Goal: Task Accomplishment & Management: Use online tool/utility

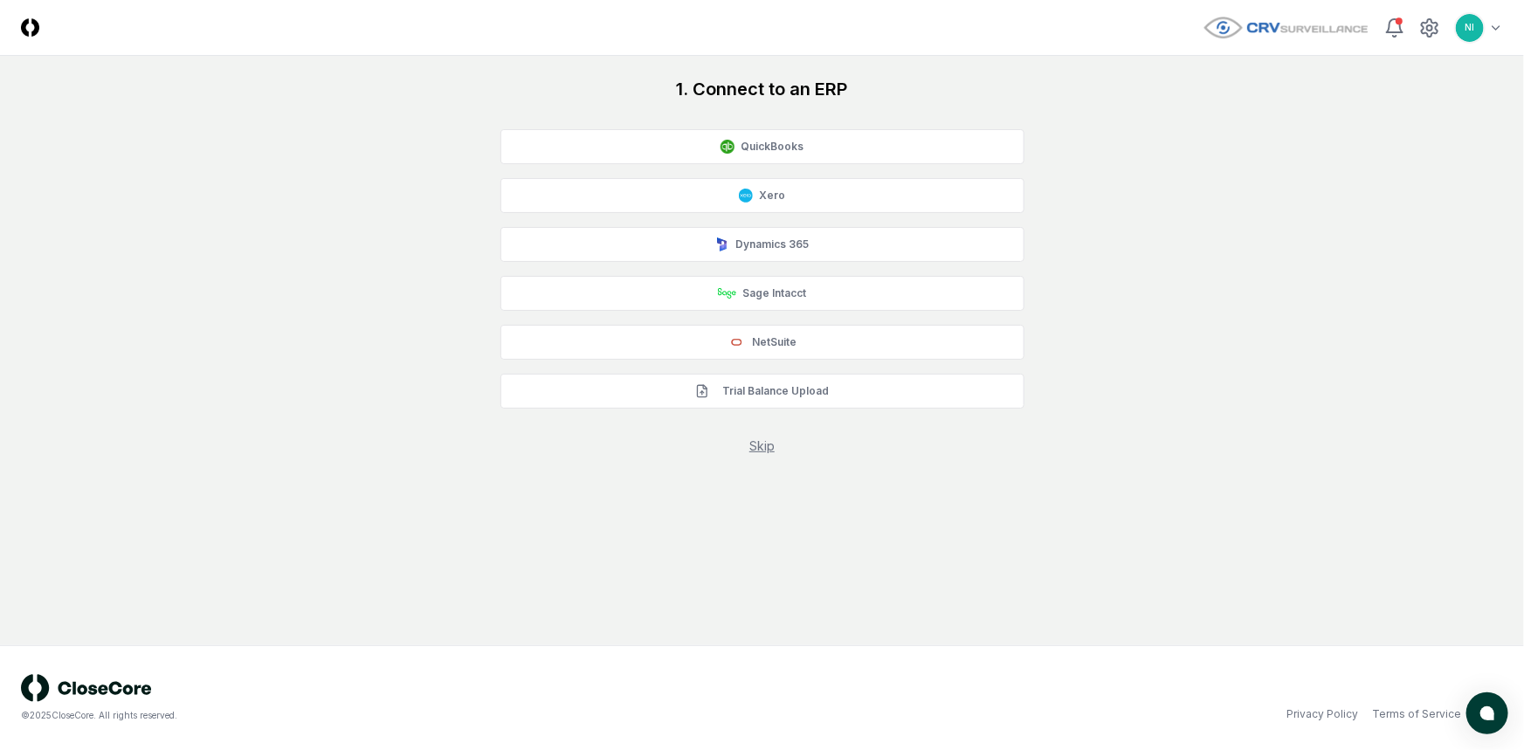
click at [1503, 25] on header "CloseCore Toggle navigation menu NI Toggle user menu" at bounding box center [762, 28] width 1524 height 56
click at [1494, 27] on html "CloseCore Toggle navigation menu NI Toggle user menu 1. Connect to an ERP Quick…" at bounding box center [762, 375] width 1524 height 750
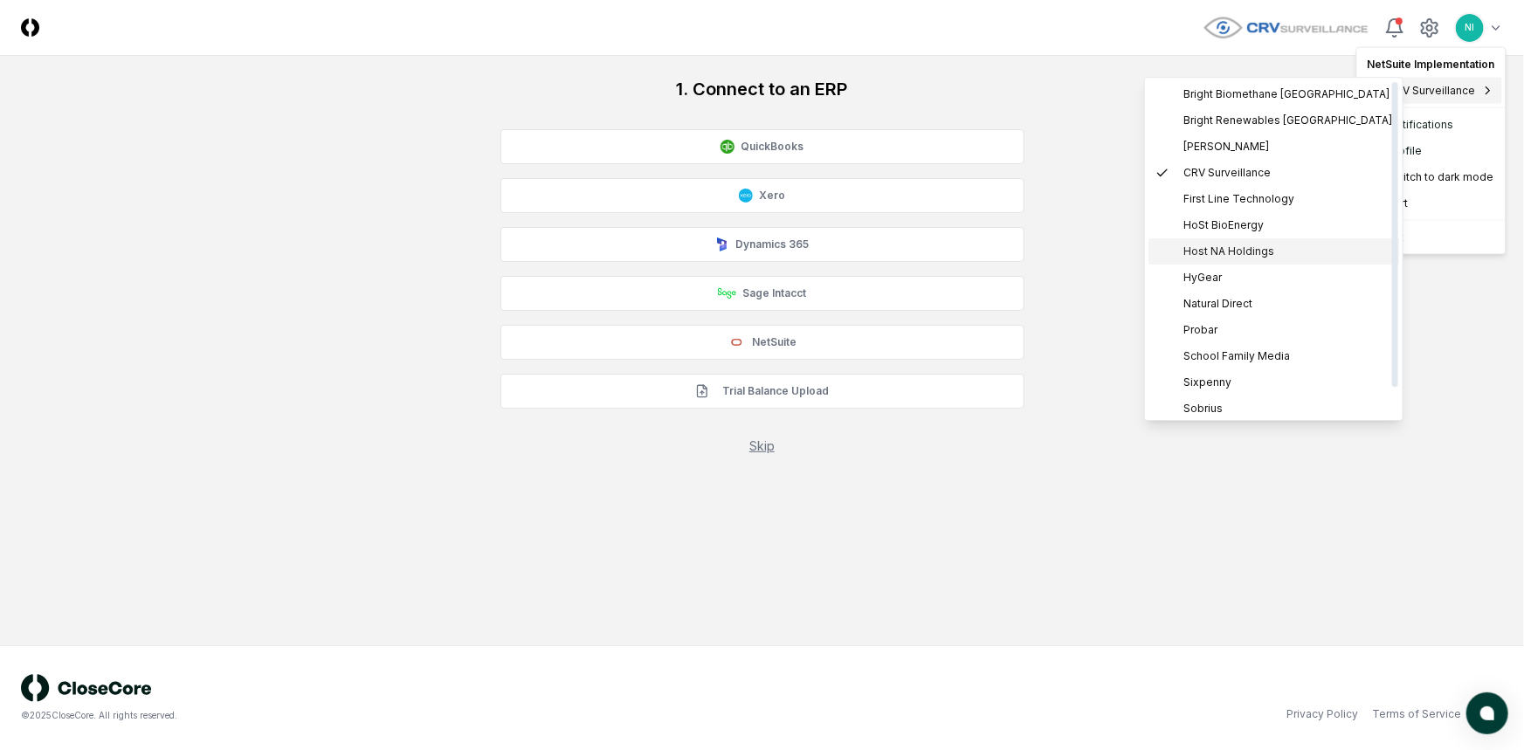
click at [1240, 252] on span "Host NA Holdings" at bounding box center [1229, 252] width 91 height 16
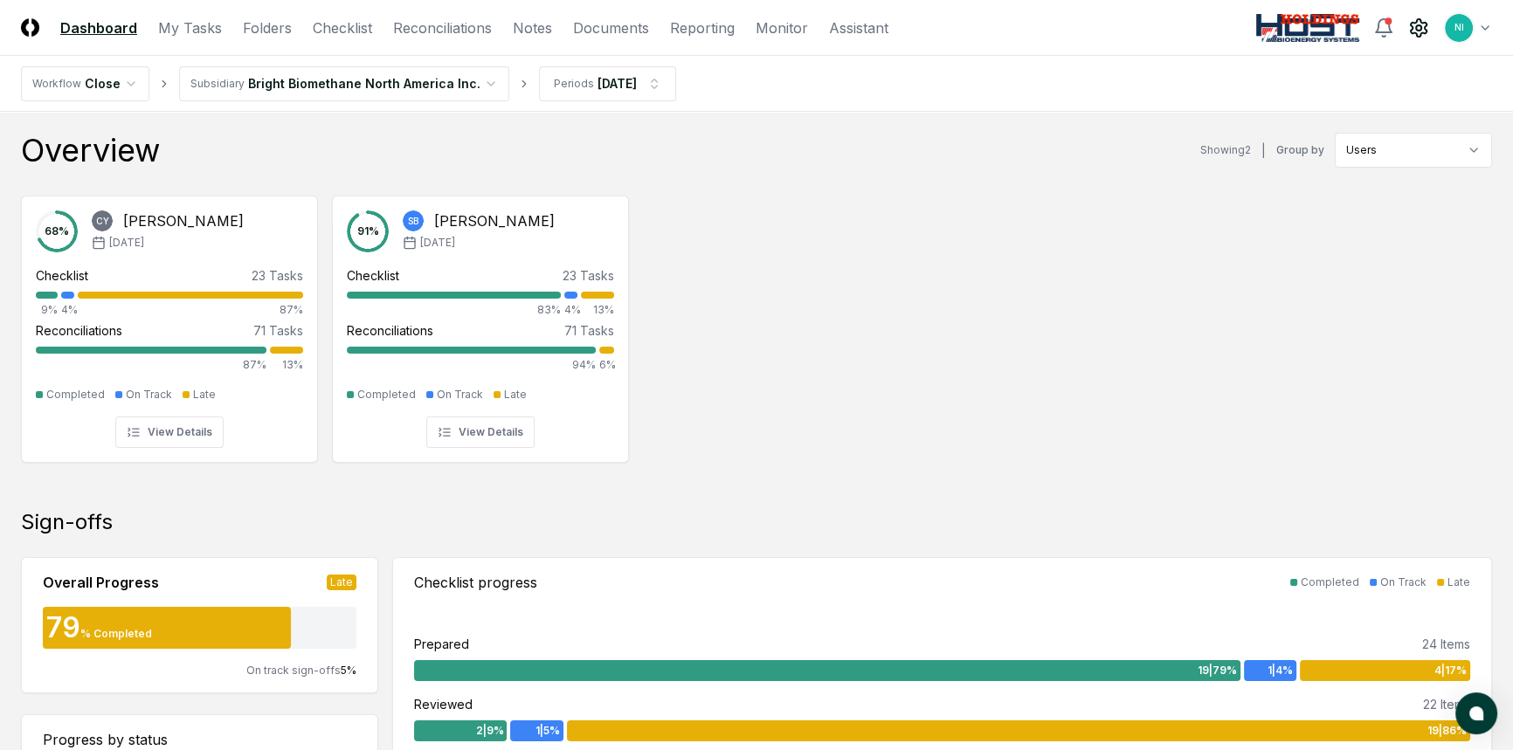
click at [1410, 33] on icon at bounding box center [1418, 27] width 21 height 21
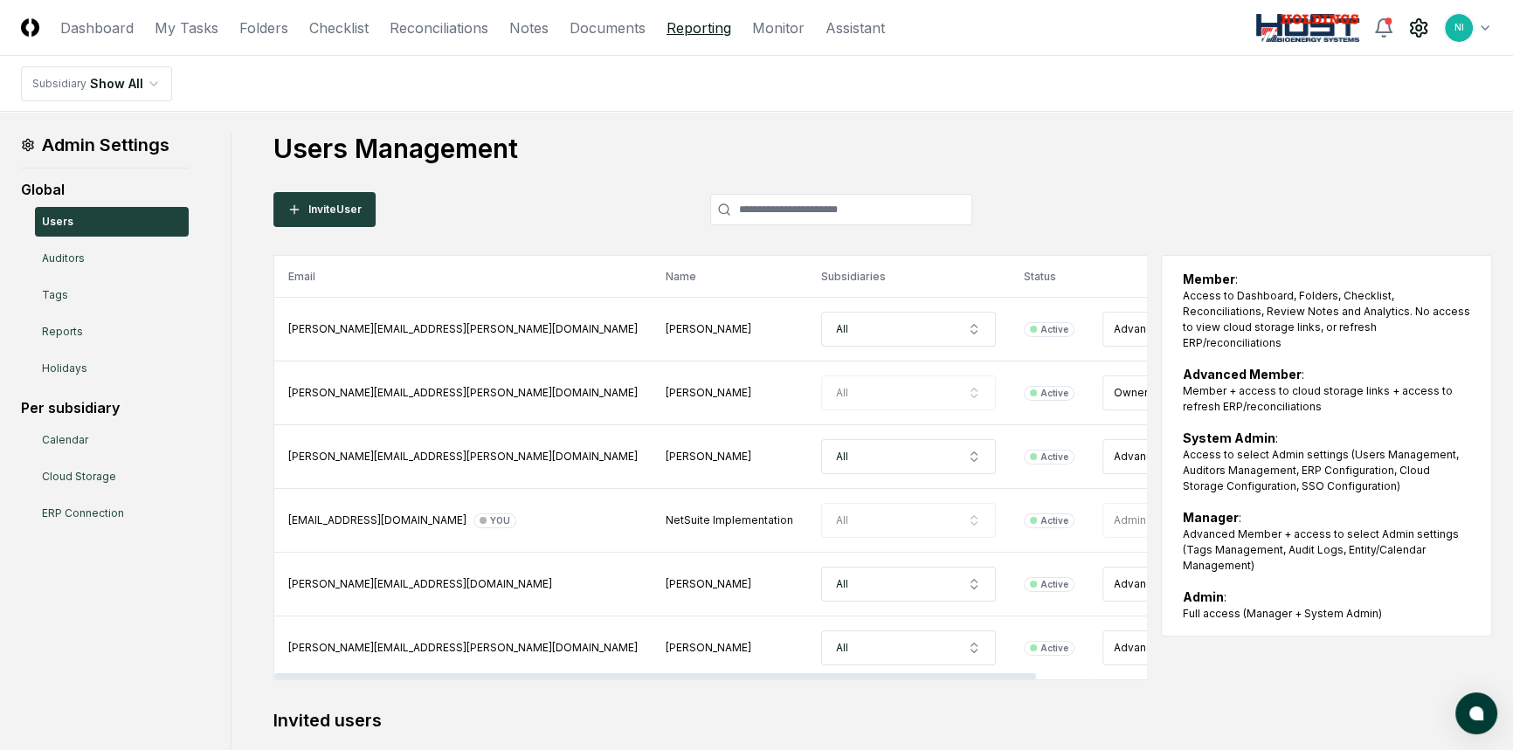
click at [690, 24] on link "Reporting" at bounding box center [699, 27] width 65 height 21
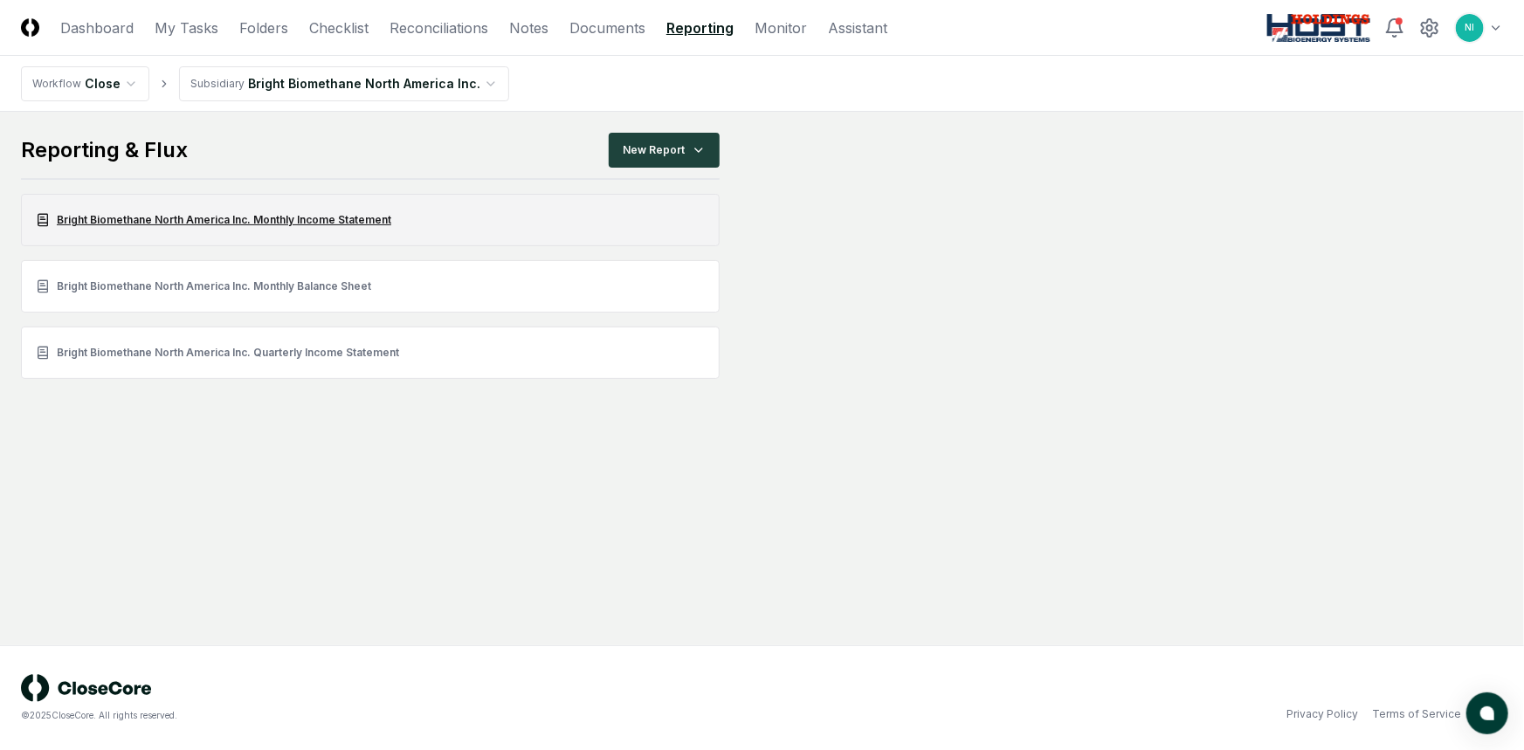
click at [336, 221] on link "Bright Biomethane North America Inc. Monthly Income Statement" at bounding box center [370, 220] width 699 height 52
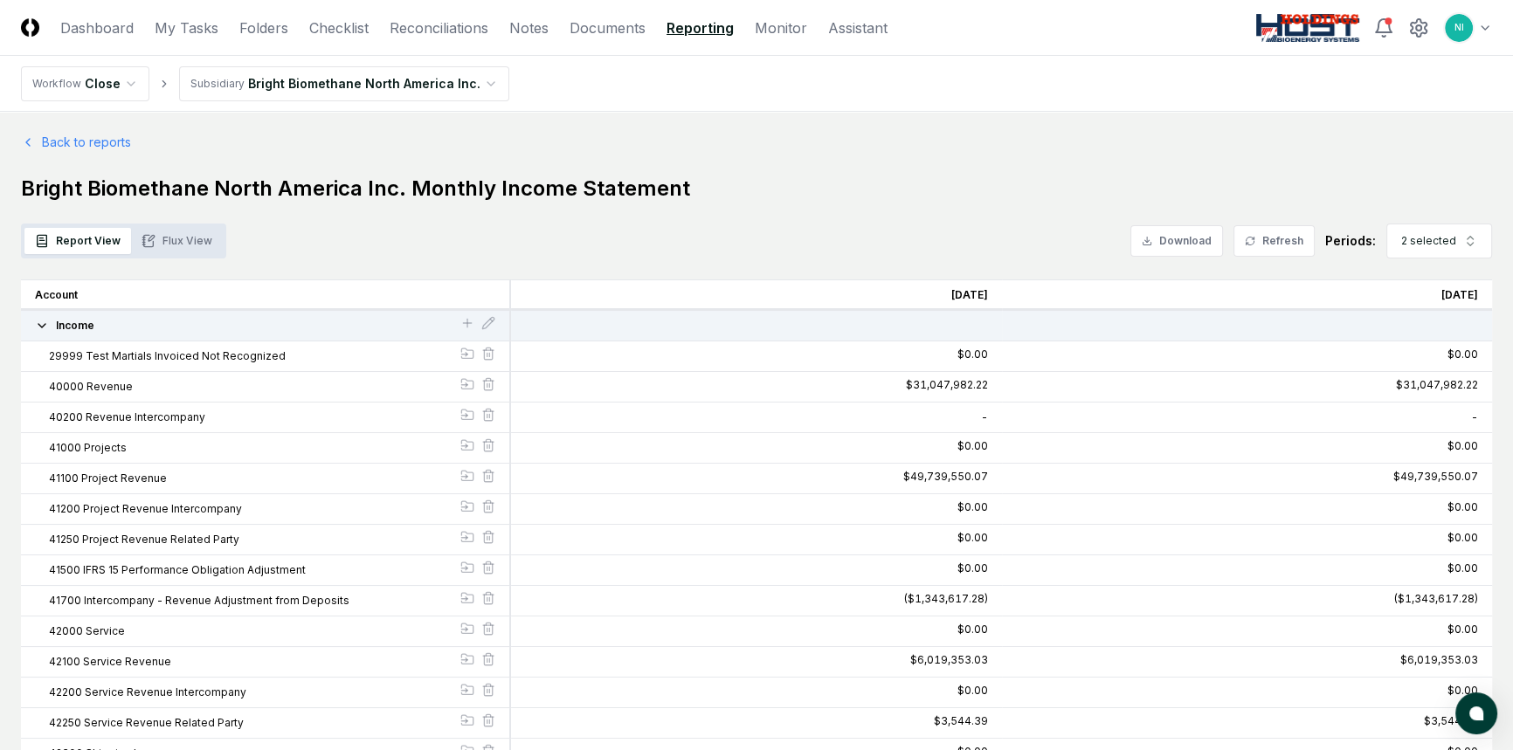
click at [155, 238] on button "Flux View" at bounding box center [177, 241] width 92 height 26
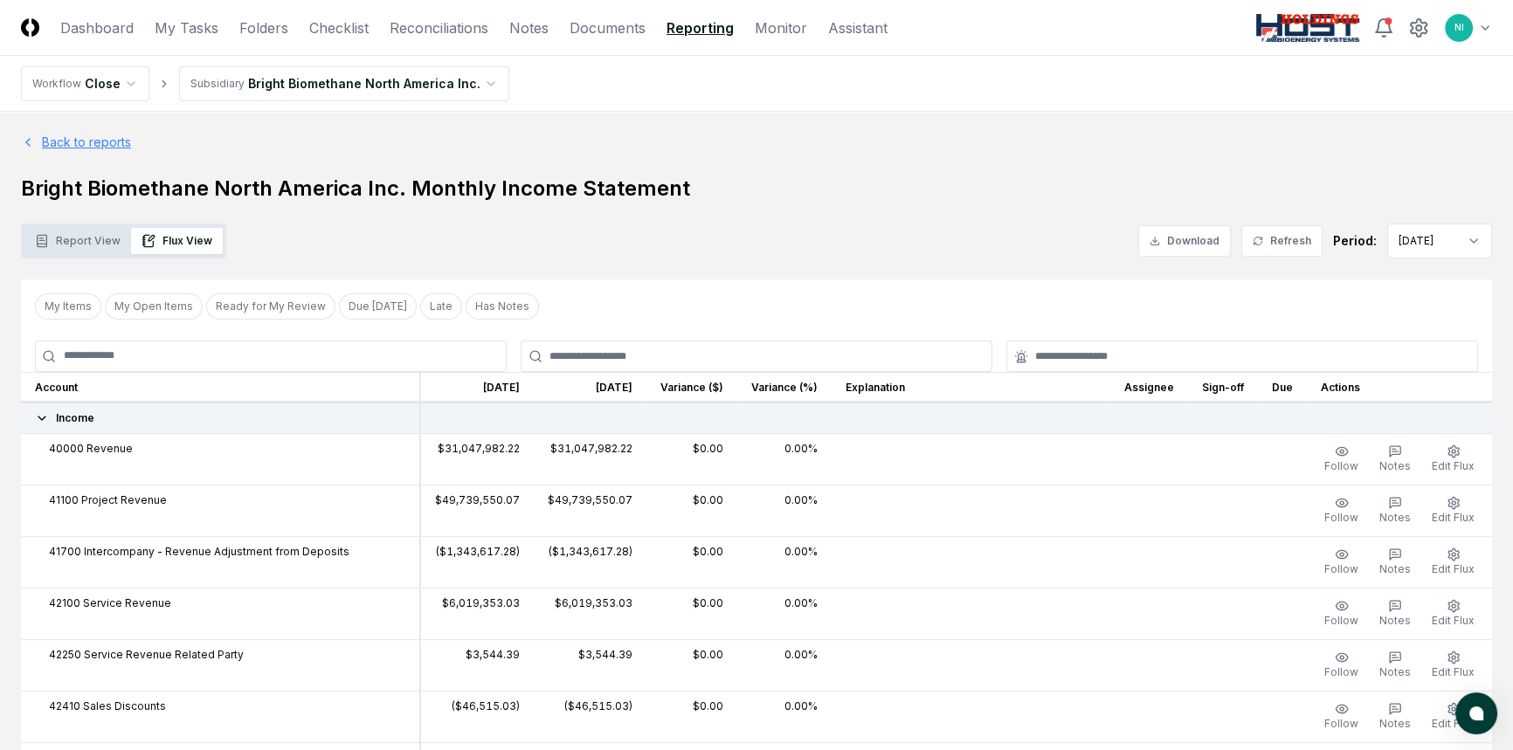
click at [94, 137] on link "Back to reports" at bounding box center [76, 142] width 110 height 18
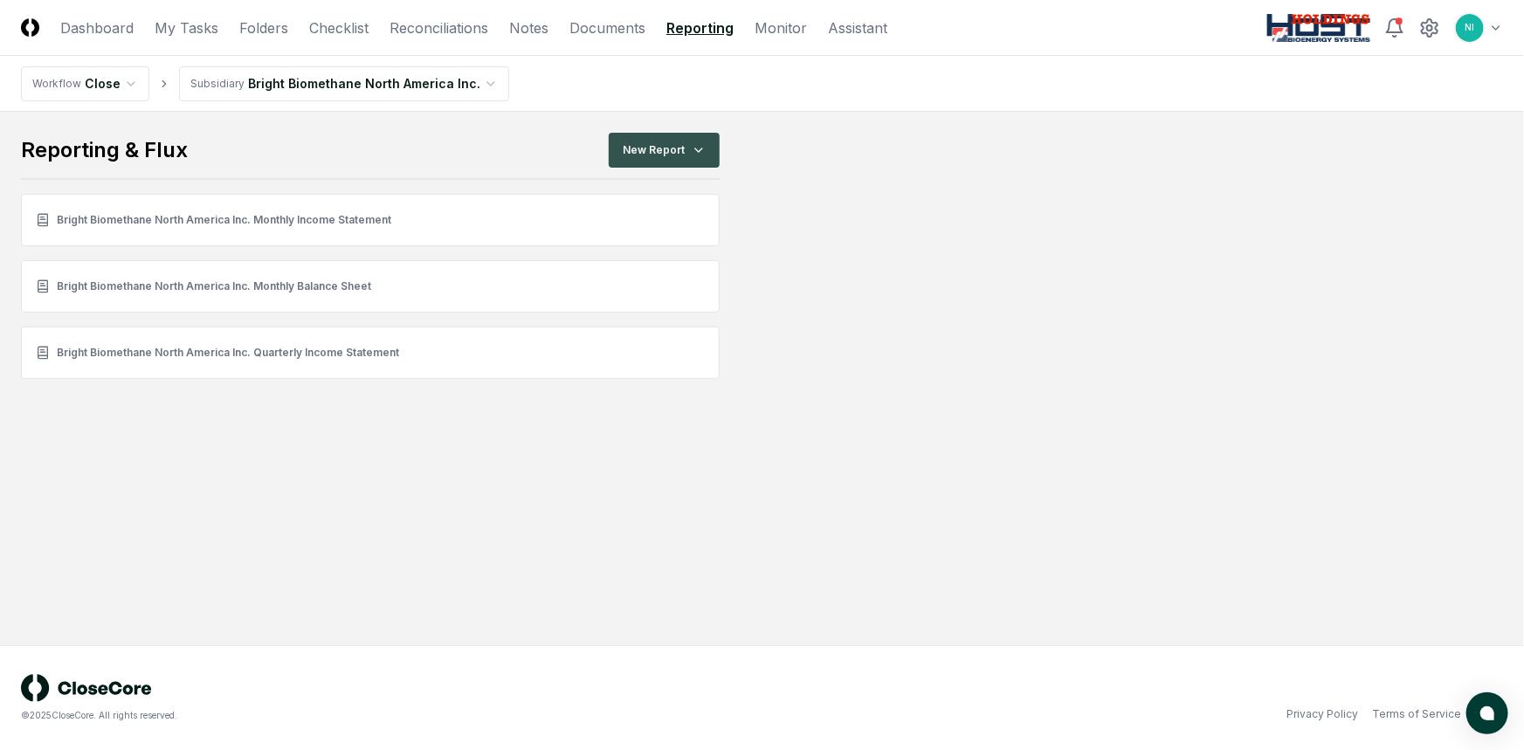
click at [686, 146] on html "CloseCore Dashboard My Tasks Folders Checklist Reconciliations Notes Documents …" at bounding box center [762, 375] width 1524 height 750
click at [689, 241] on div "Income Statement" at bounding box center [667, 249] width 123 height 26
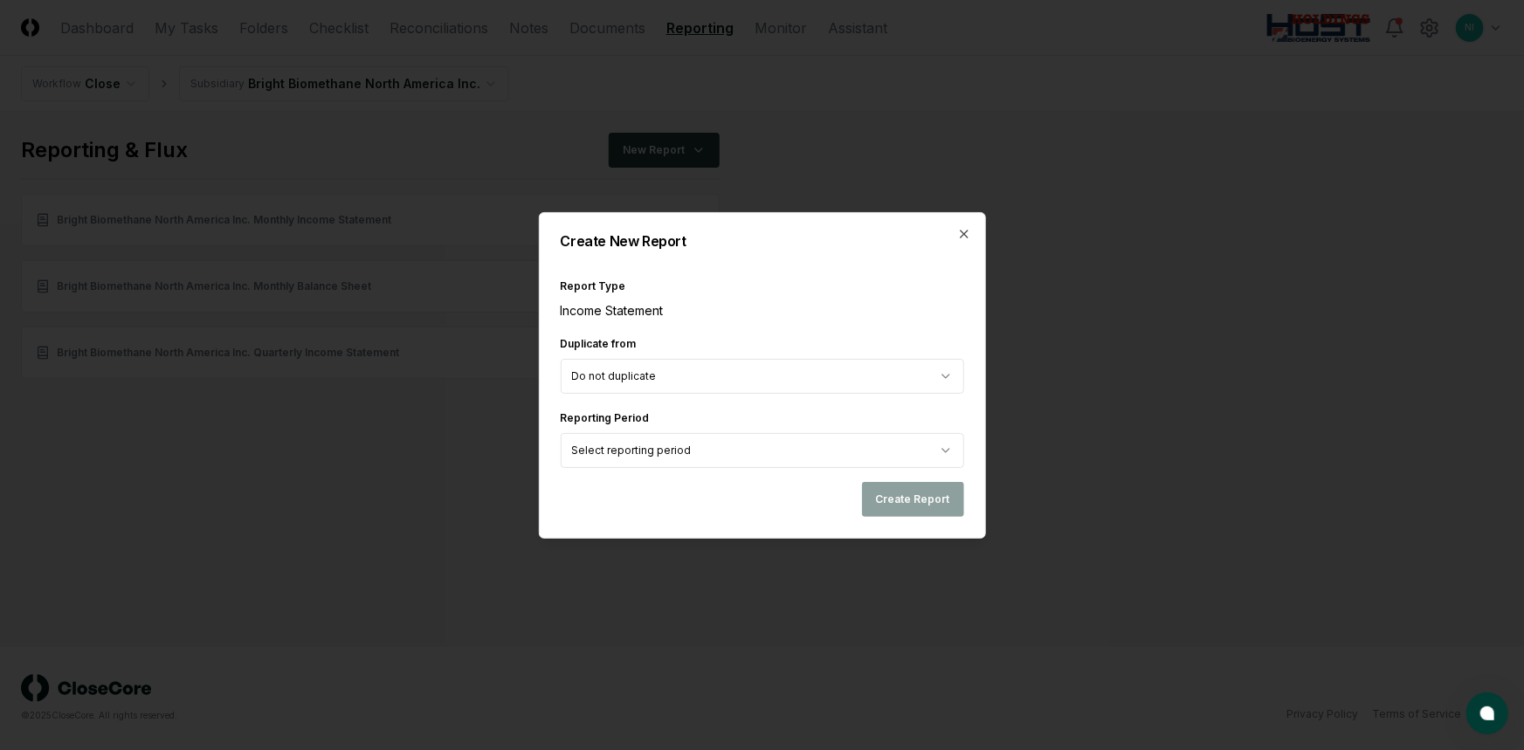
click at [713, 435] on body "CloseCore Dashboard My Tasks Folders Checklist Reconciliations Notes Documents …" at bounding box center [762, 375] width 1524 height 750
click at [969, 229] on icon "button" at bounding box center [964, 234] width 14 height 14
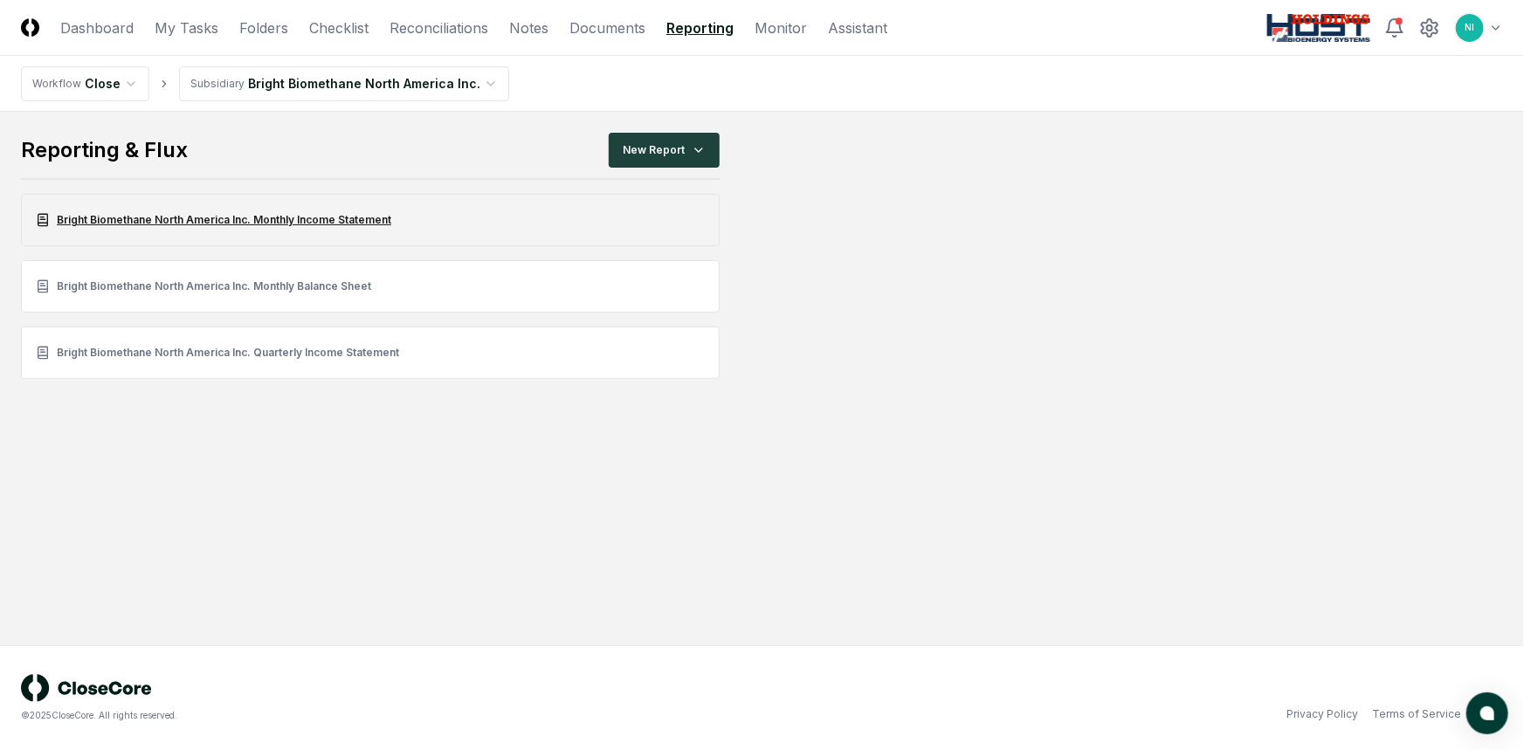
click at [187, 214] on link "Bright Biomethane North America Inc. Monthly Income Statement" at bounding box center [370, 220] width 699 height 52
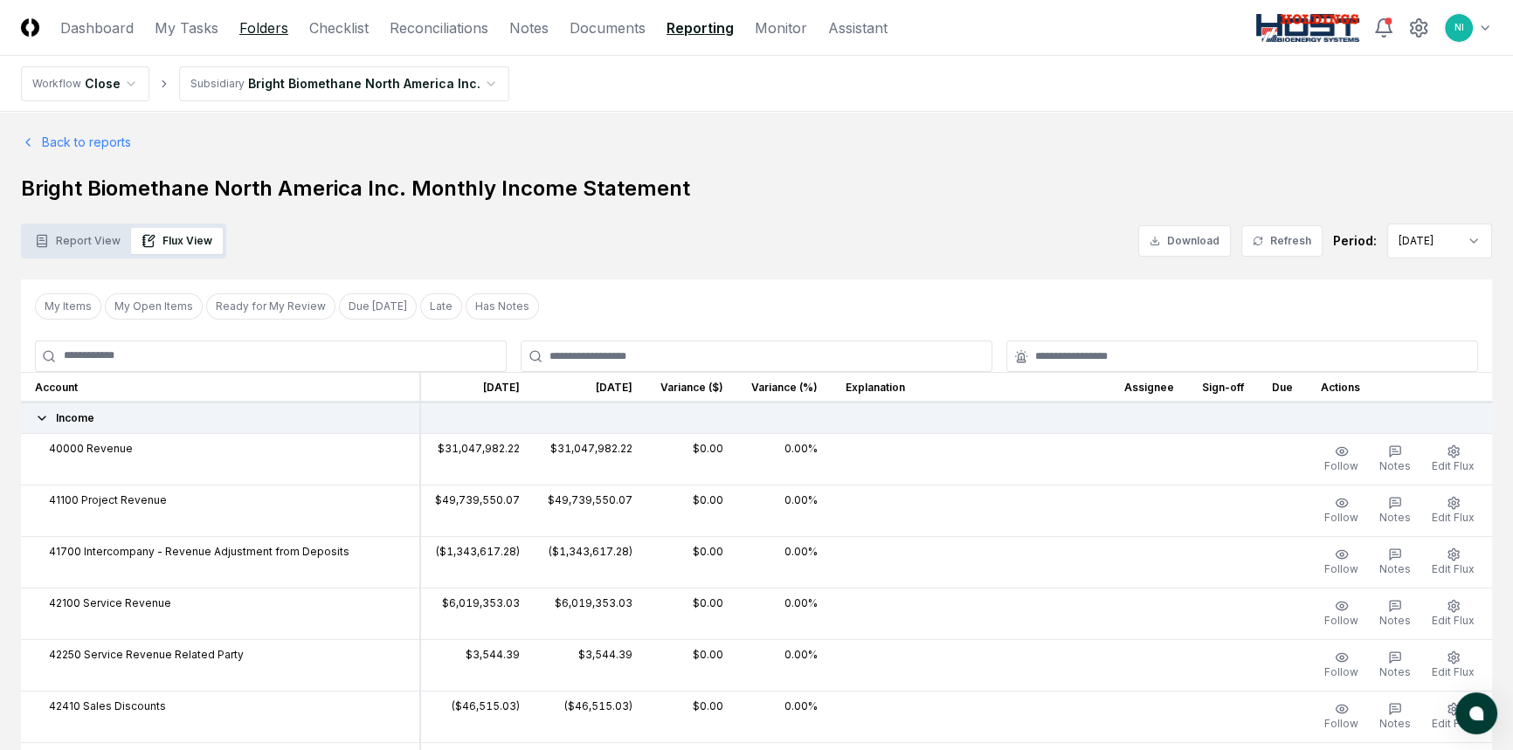
click at [239, 25] on link "Folders" at bounding box center [263, 27] width 49 height 21
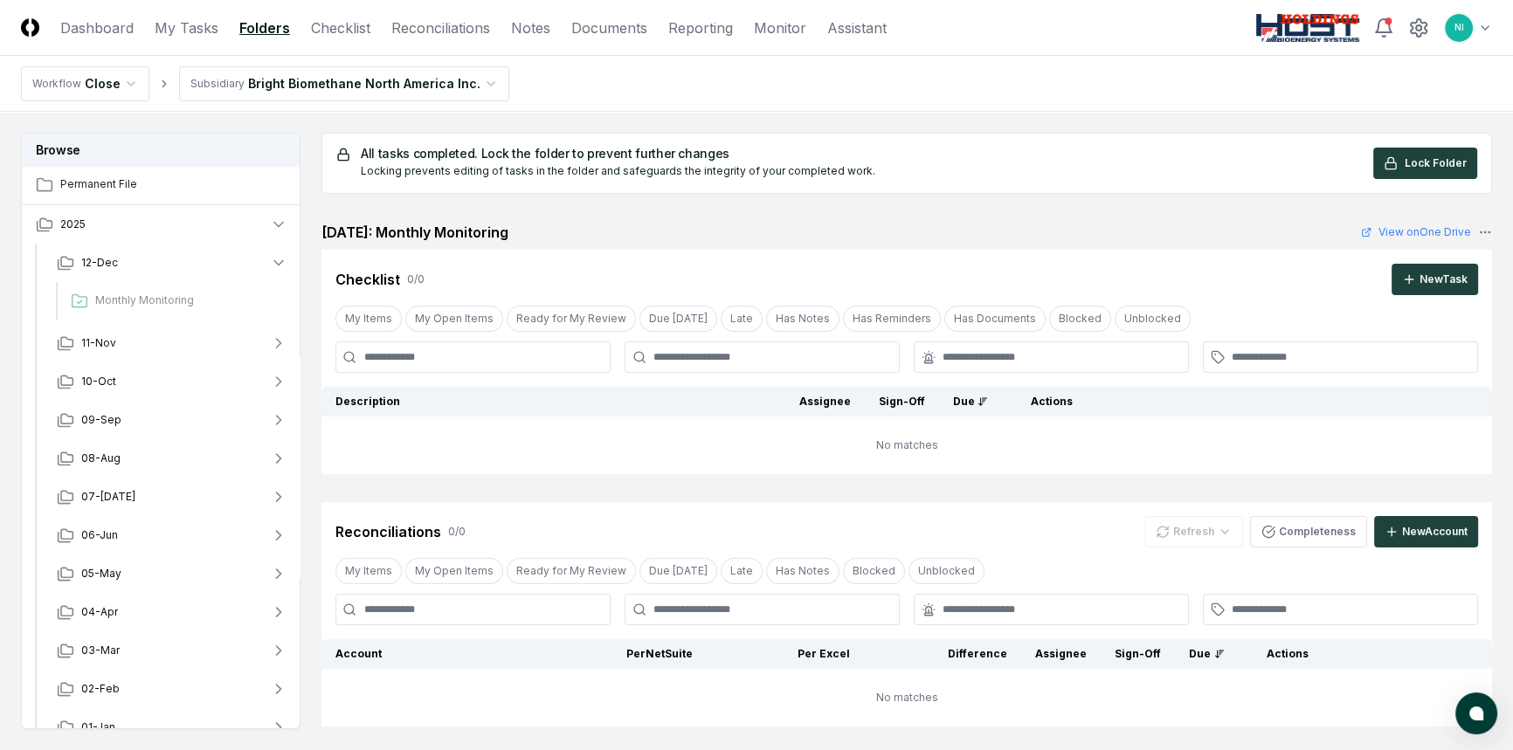
click at [129, 88] on html "CloseCore Dashboard My Tasks Folders Checklist Reconciliations Notes Documents …" at bounding box center [756, 513] width 1513 height 1027
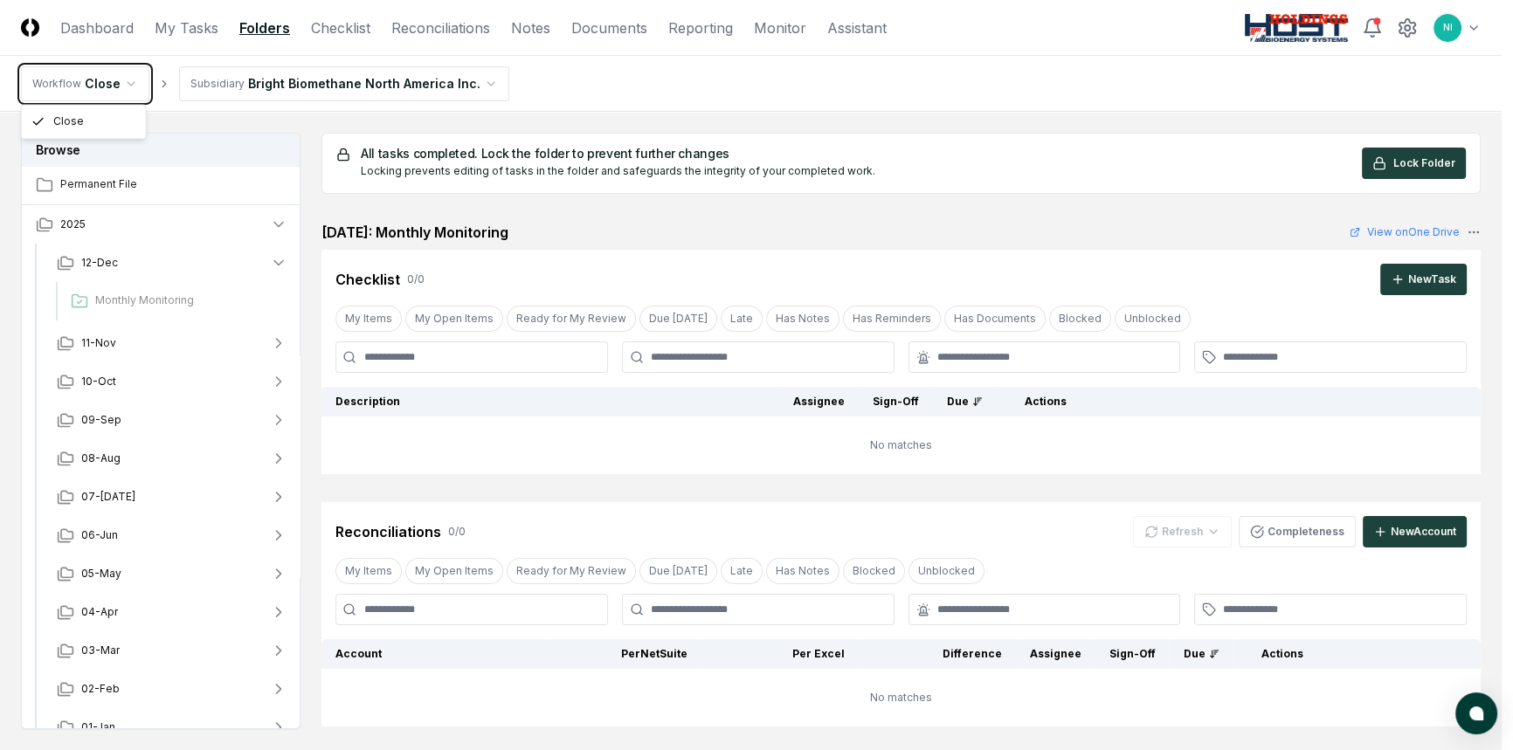
click at [129, 88] on html "CloseCore Dashboard My Tasks Folders Checklist Reconciliations Notes Documents …" at bounding box center [756, 513] width 1513 height 1027
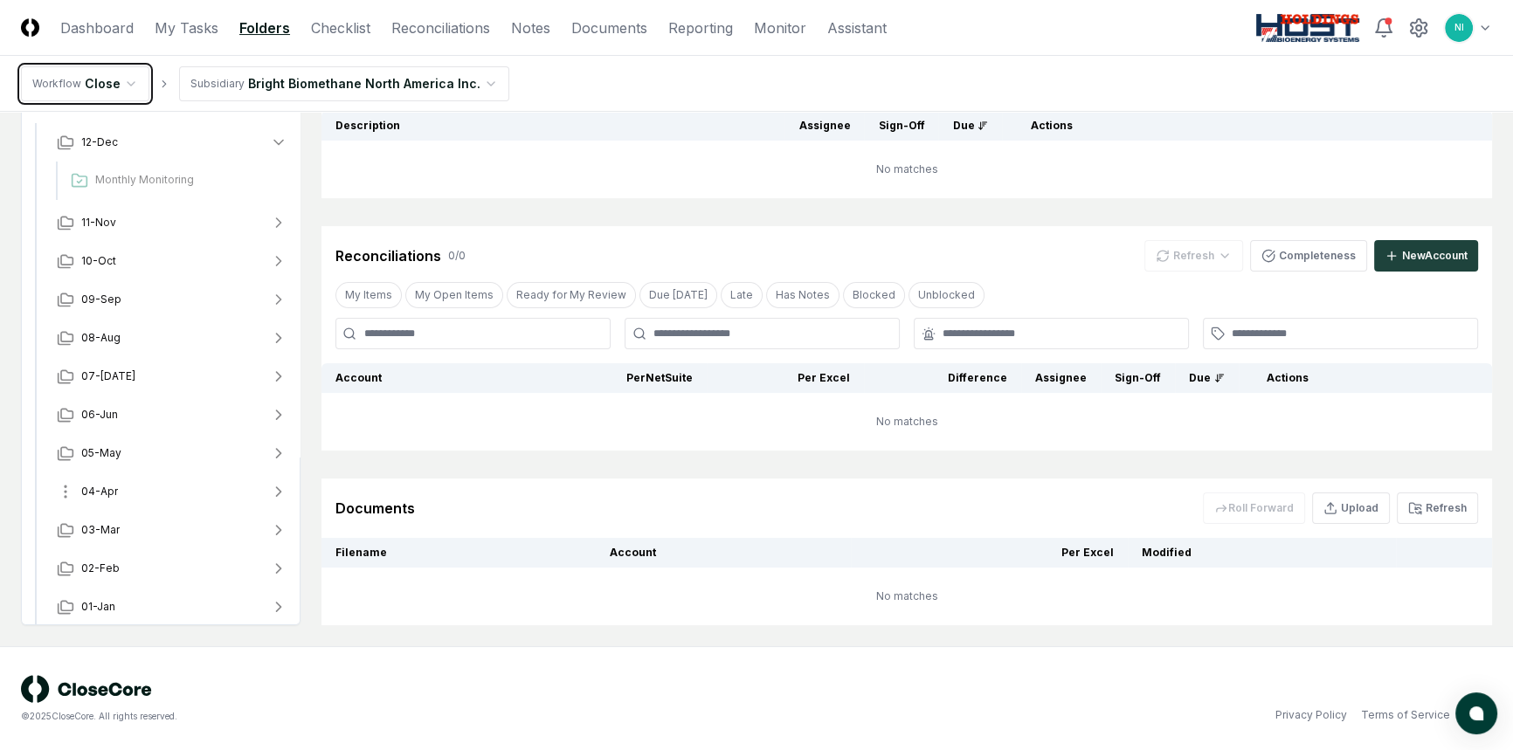
scroll to position [21, 0]
click at [105, 335] on span "08-Aug" at bounding box center [100, 334] width 39 height 16
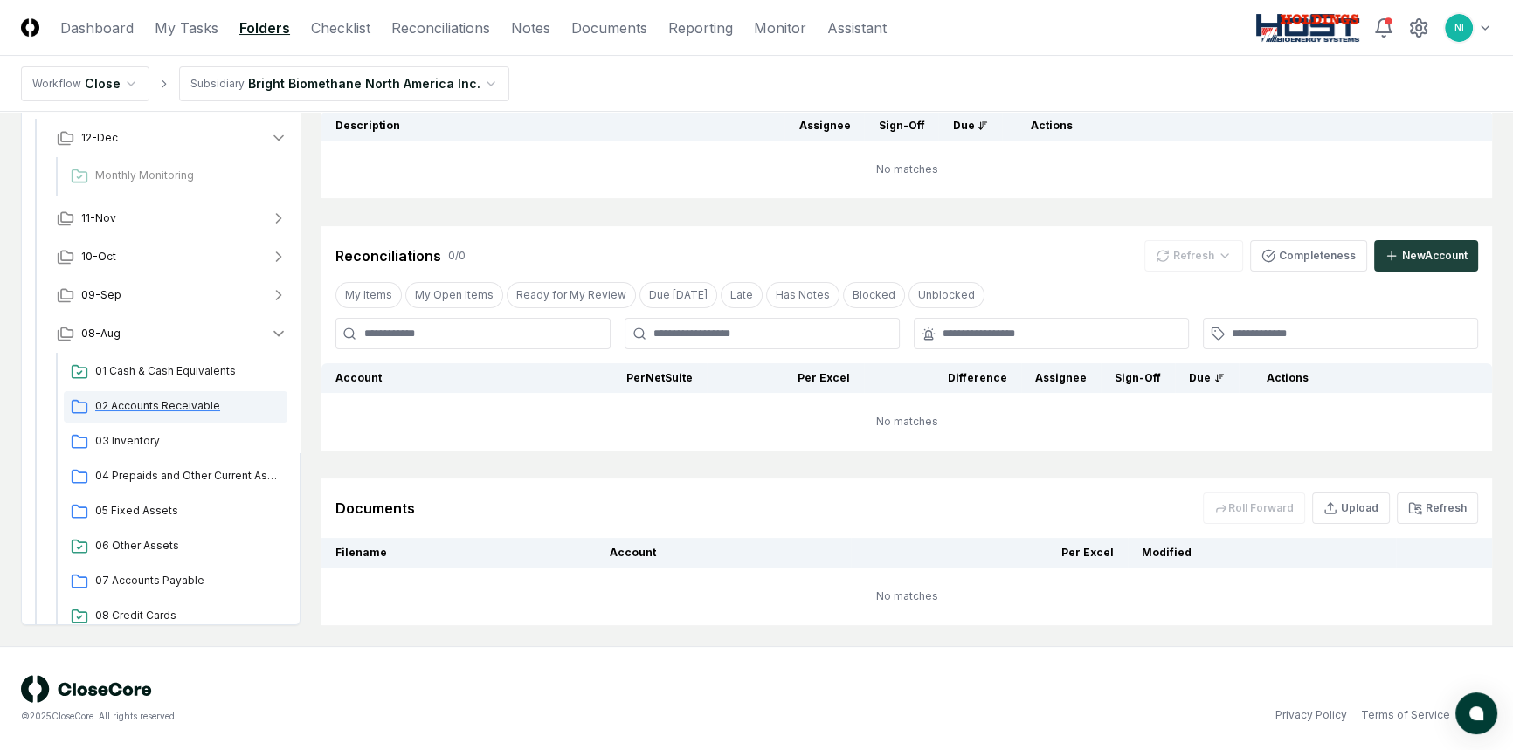
click at [150, 401] on span "02 Accounts Receivable" at bounding box center [187, 406] width 185 height 16
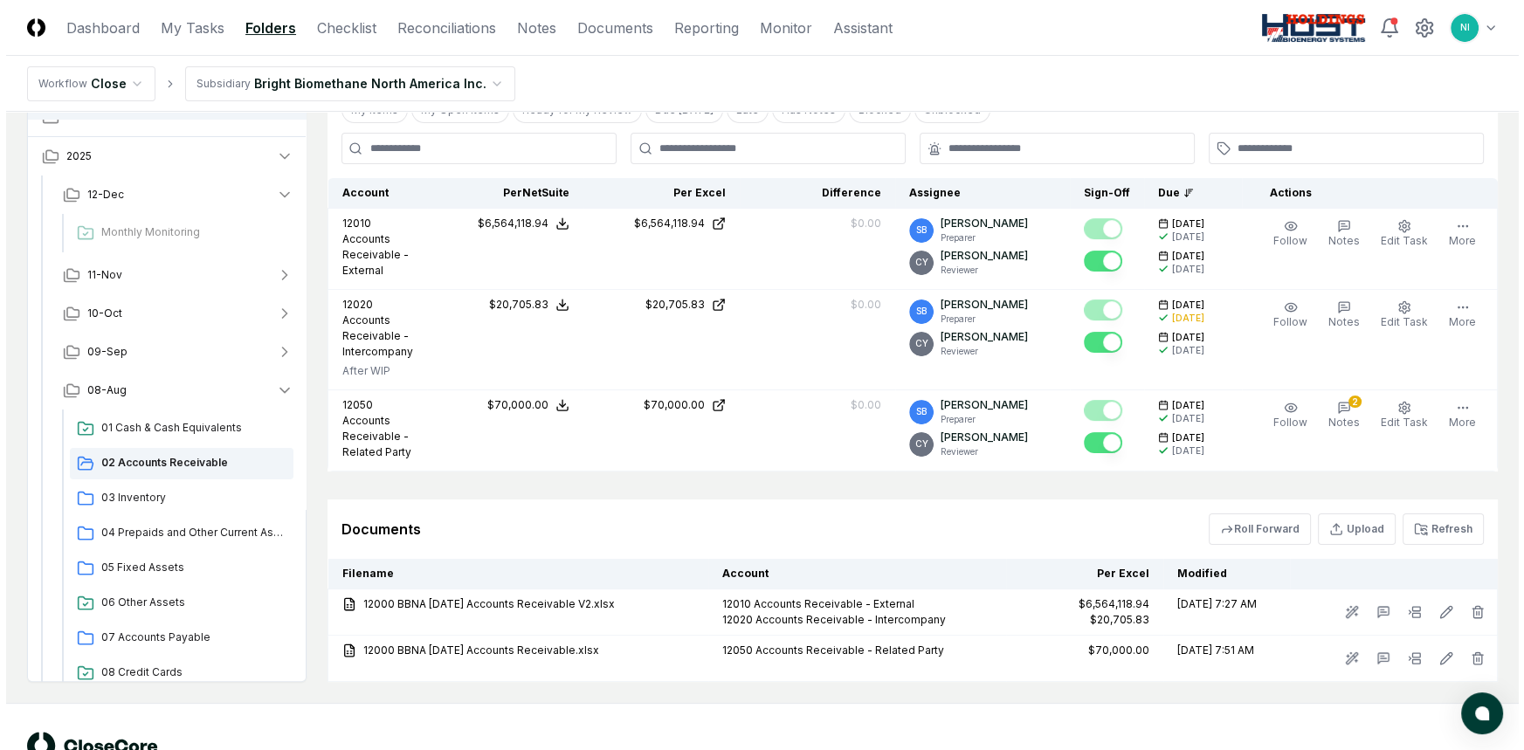
scroll to position [397, 0]
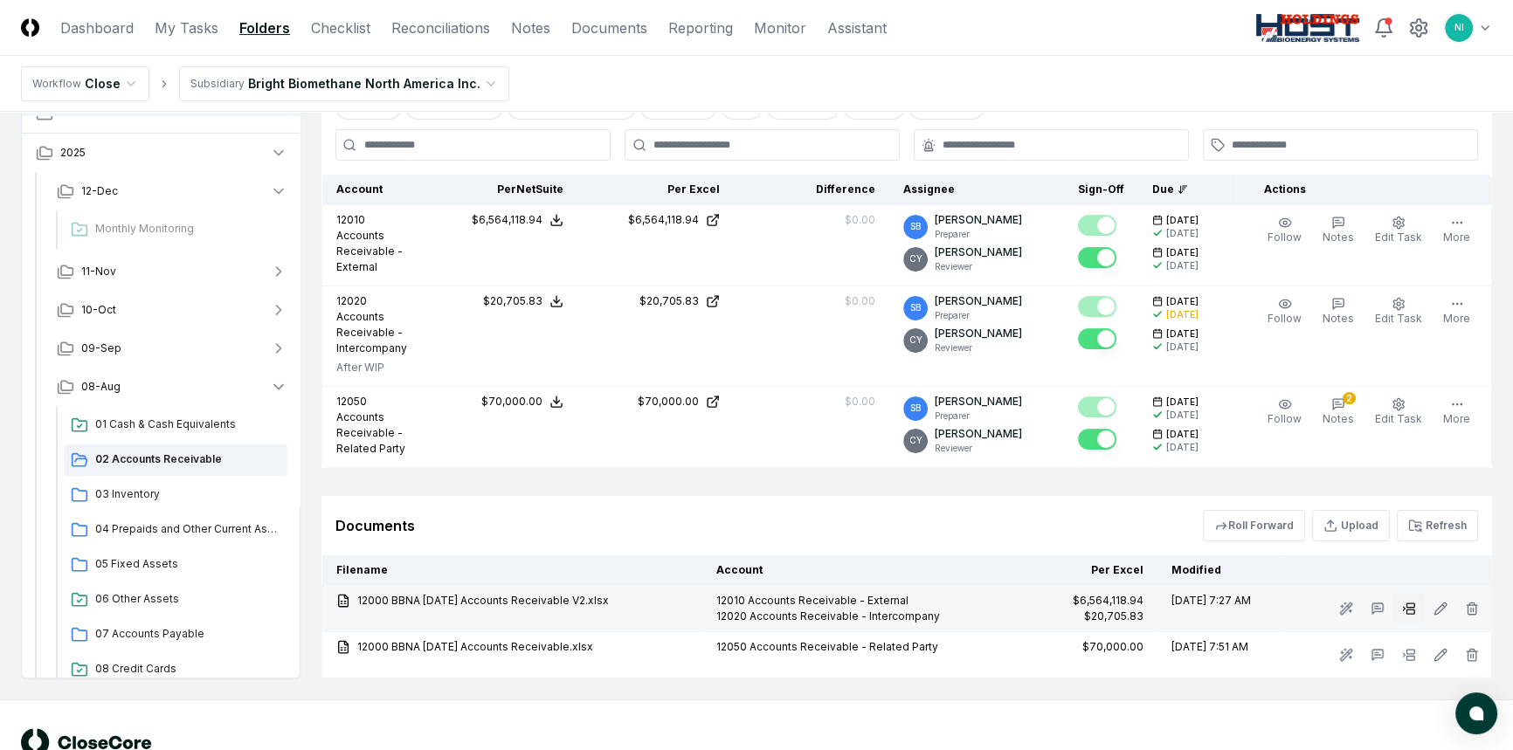
click at [1413, 602] on icon at bounding box center [1409, 609] width 14 height 14
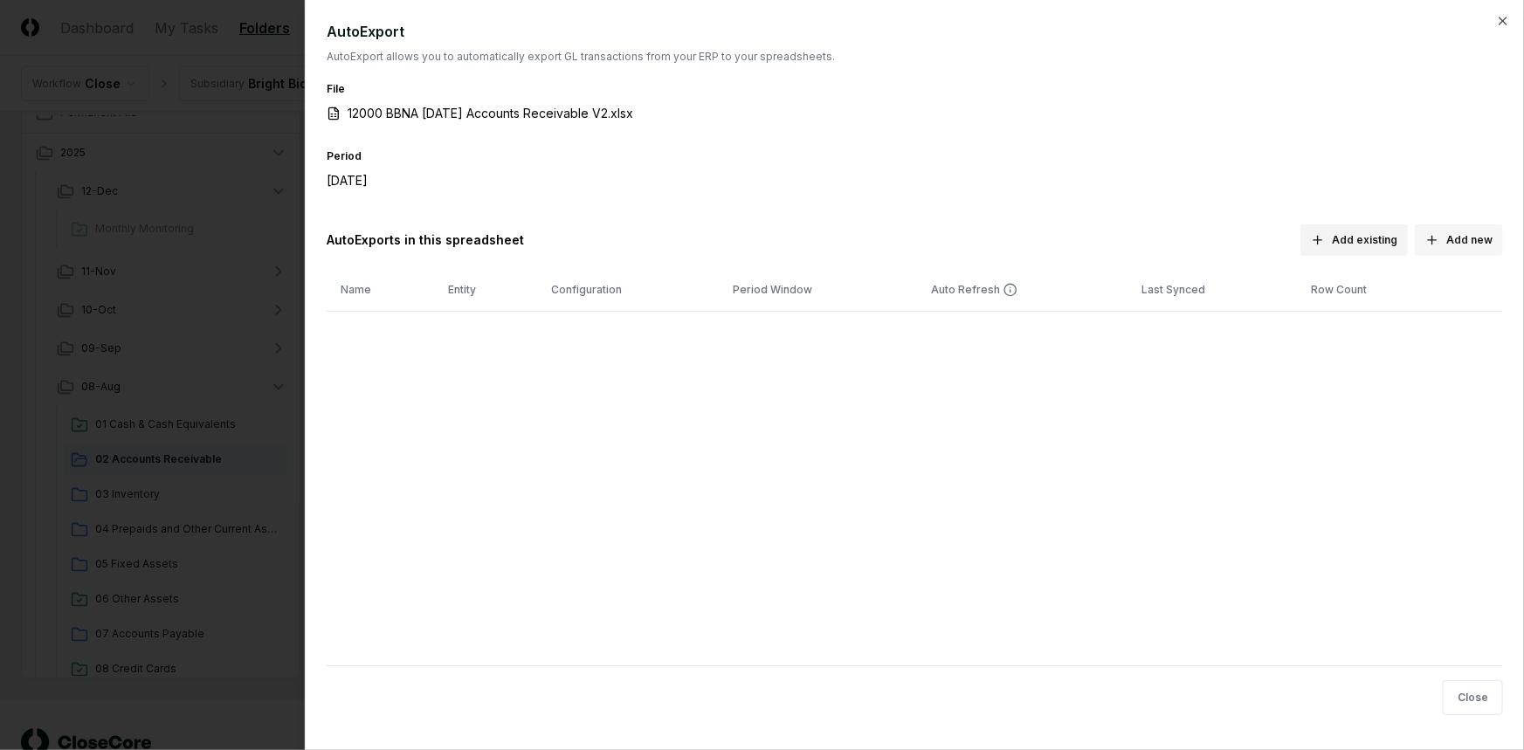
click at [1469, 237] on button "Add new" at bounding box center [1459, 240] width 88 height 31
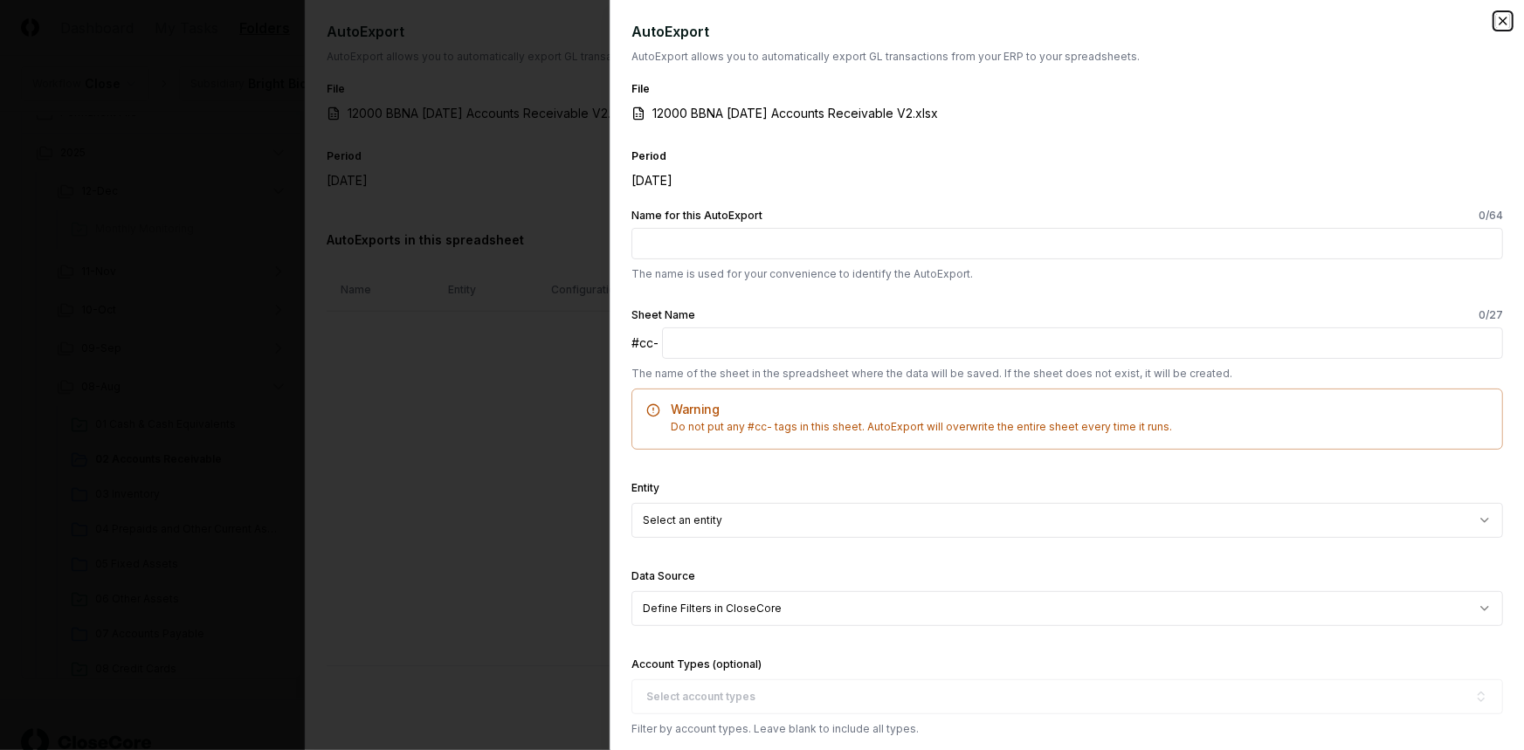
click at [1496, 14] on icon "button" at bounding box center [1503, 21] width 14 height 14
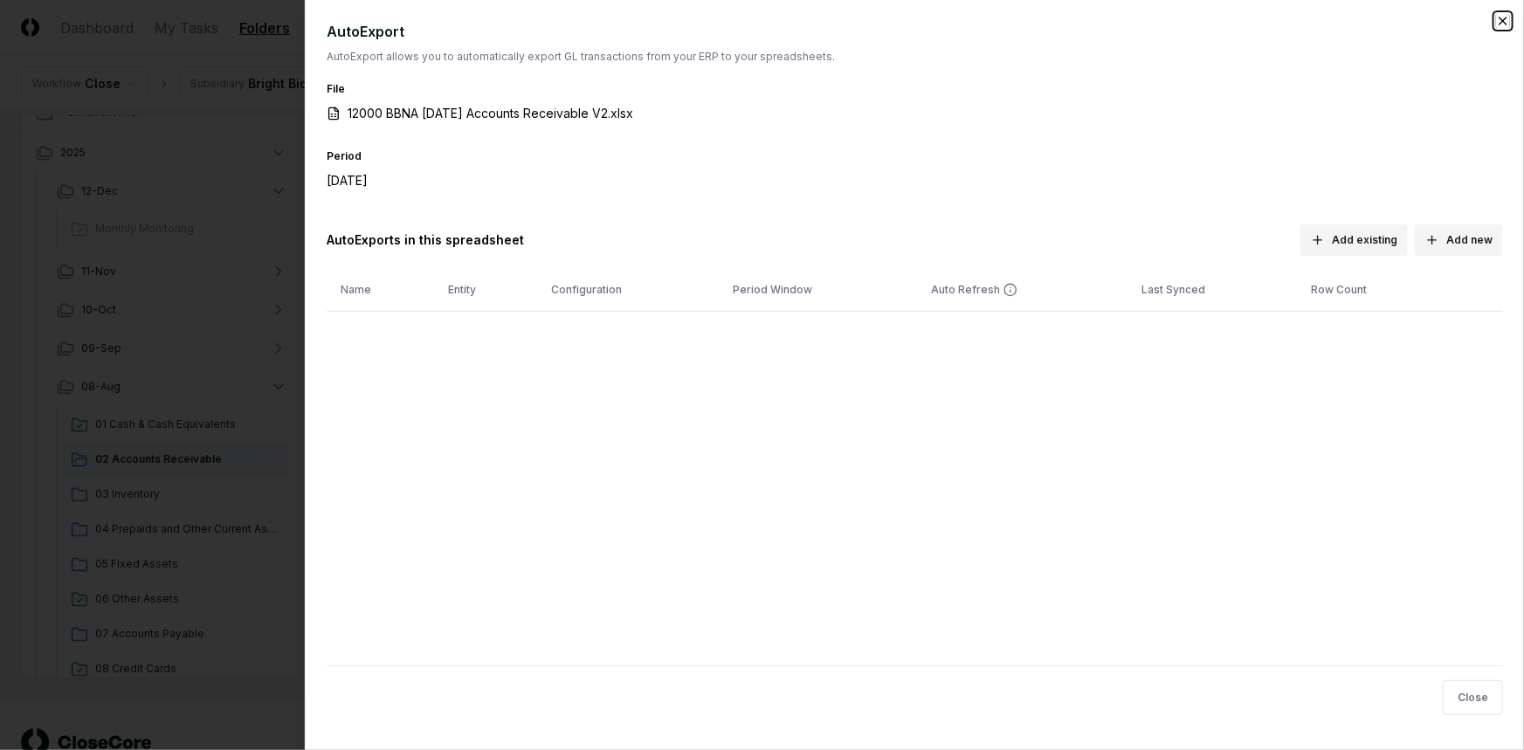
click at [1502, 18] on icon "button" at bounding box center [1503, 20] width 7 height 7
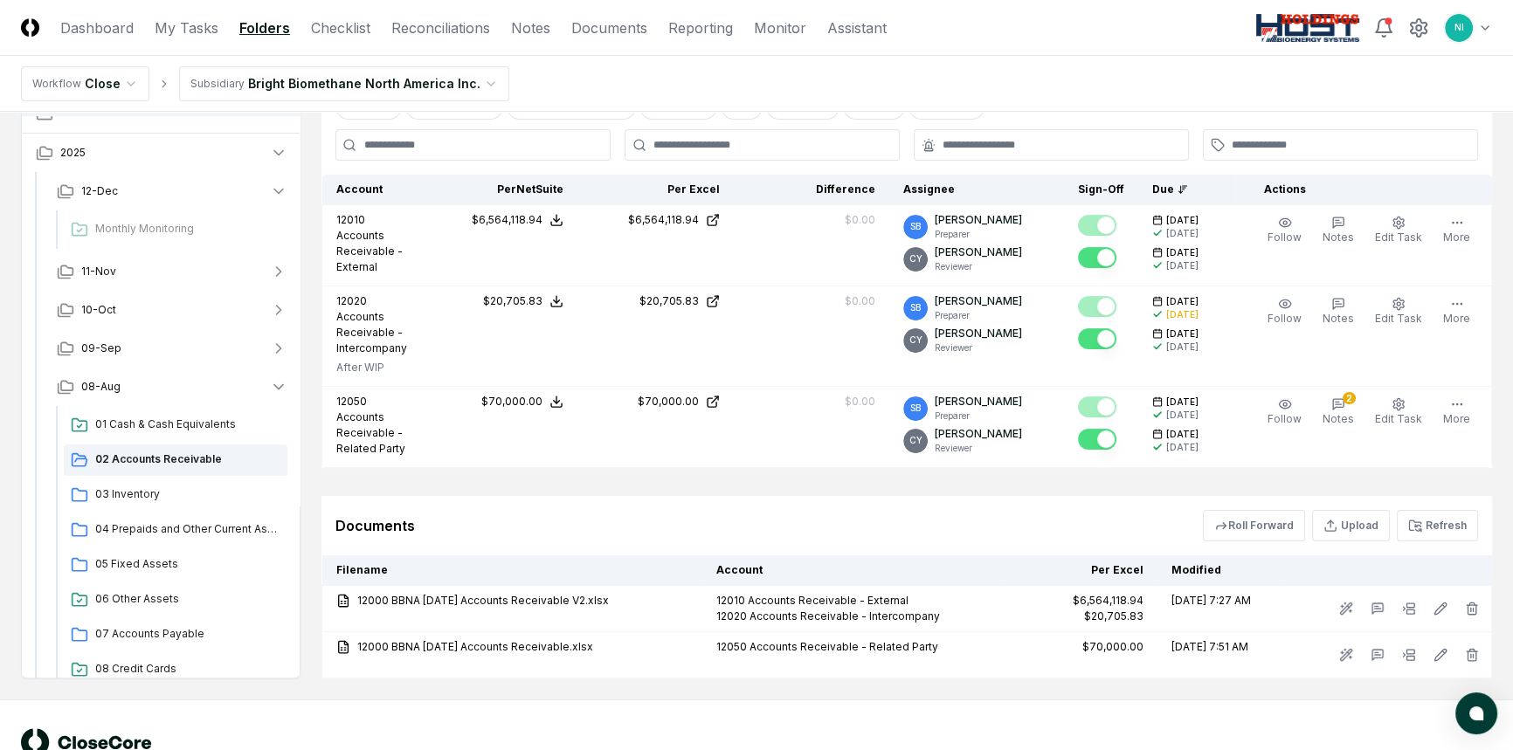
click at [1484, 31] on html "CloseCore Dashboard My Tasks Folders Checklist Reconciliations Notes Documents …" at bounding box center [756, 203] width 1513 height 1201
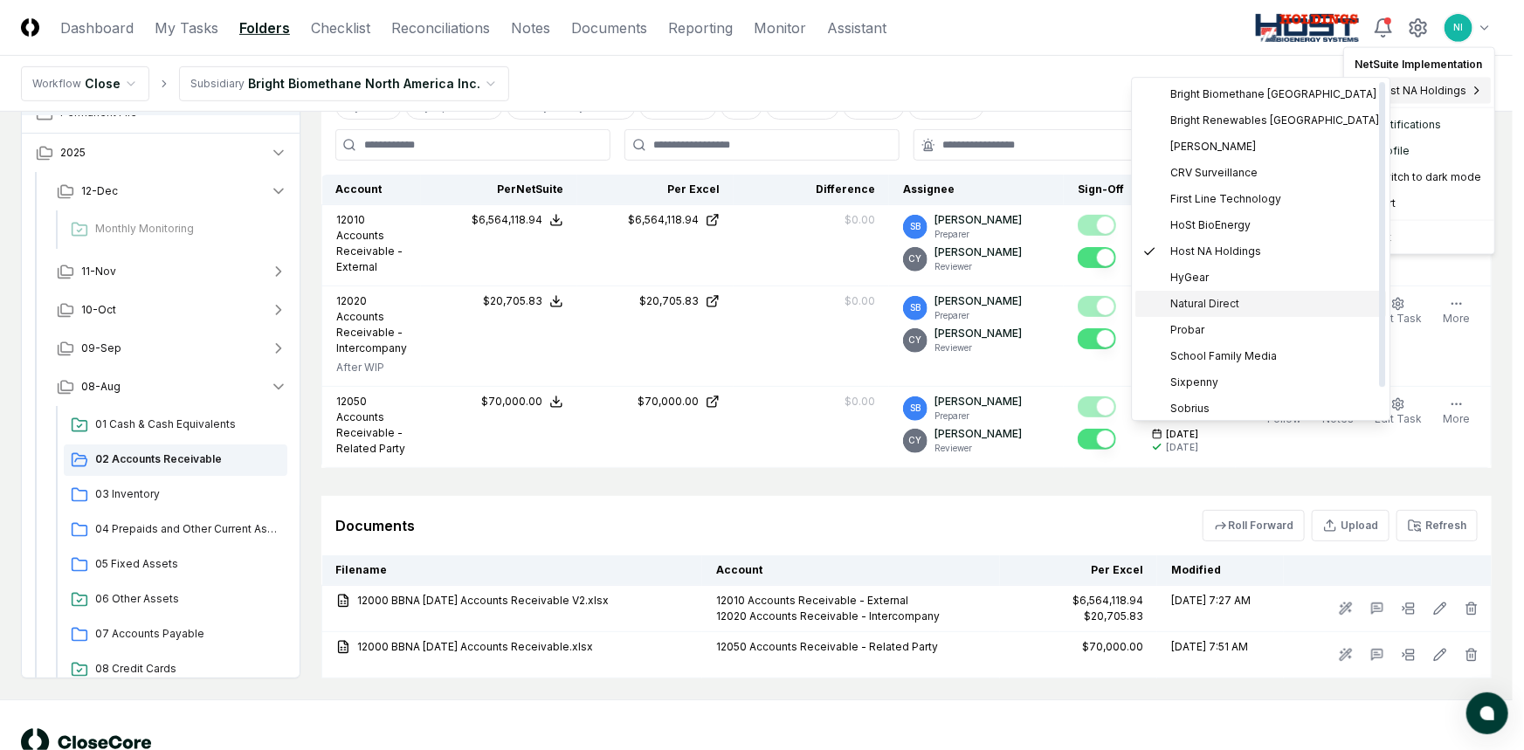
click at [1181, 294] on div "Natural Direct" at bounding box center [1261, 304] width 251 height 26
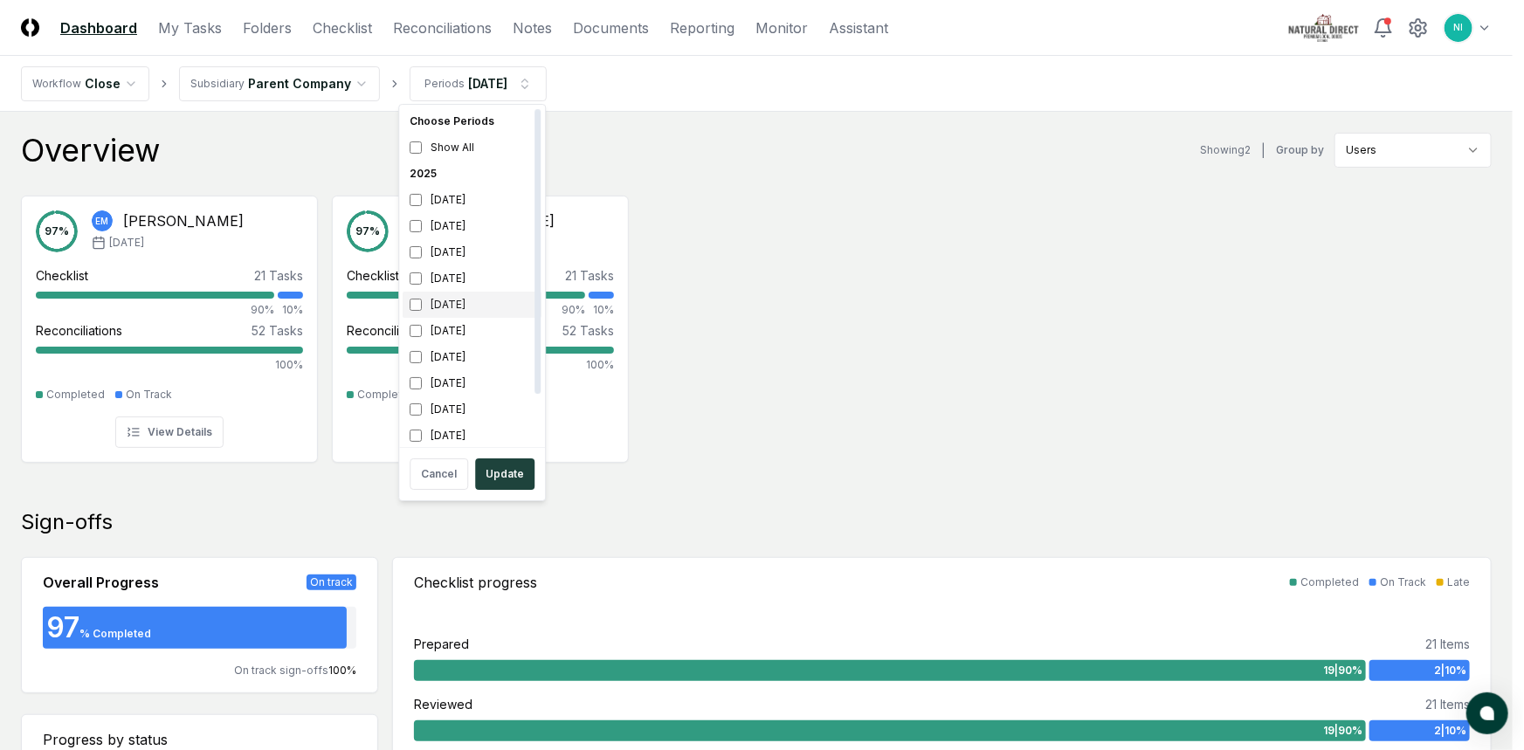
click at [434, 307] on div "August 2025" at bounding box center [472, 305] width 139 height 26
click at [444, 384] on div "[DATE]" at bounding box center [472, 383] width 139 height 26
click at [509, 472] on button "Update" at bounding box center [504, 474] width 59 height 31
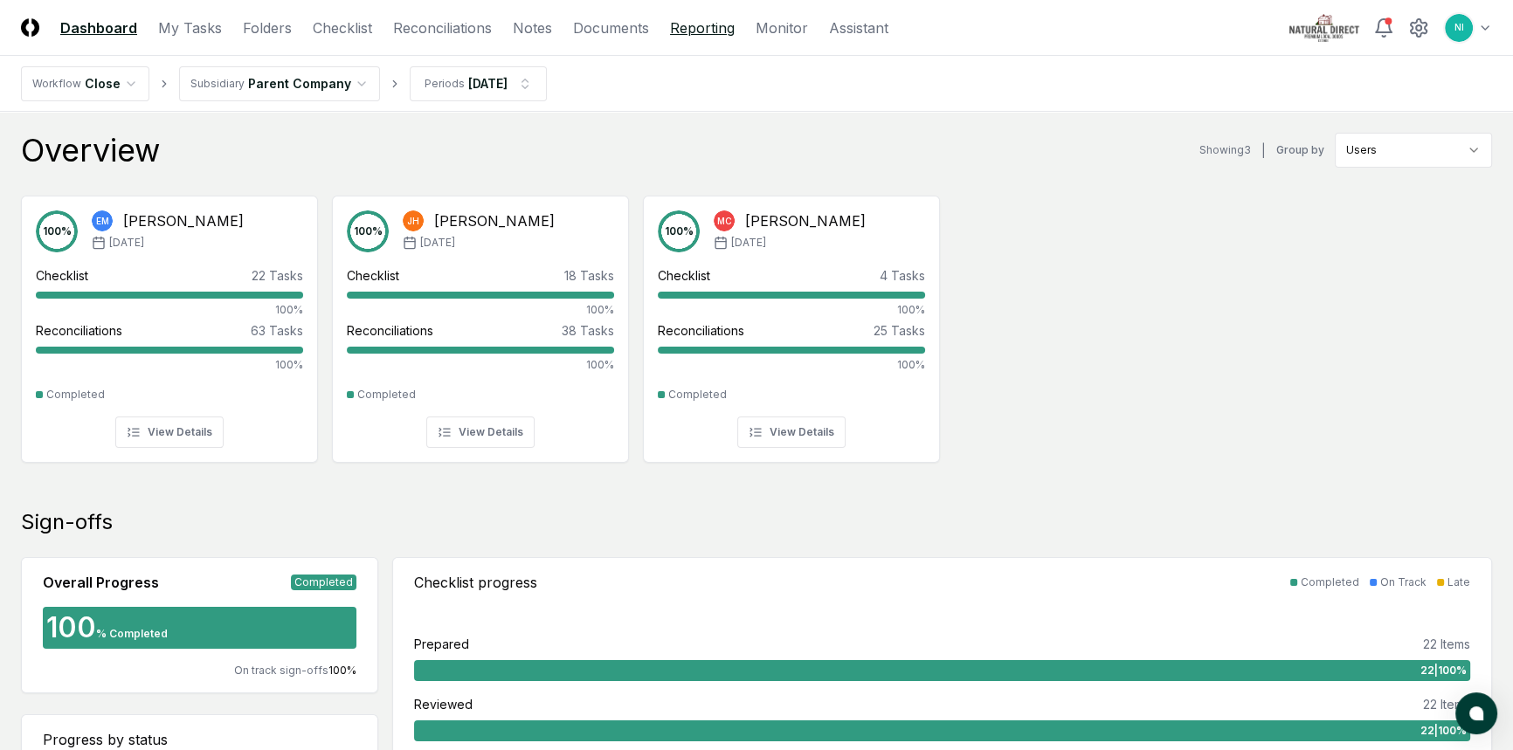
click at [714, 27] on link "Reporting" at bounding box center [702, 27] width 65 height 21
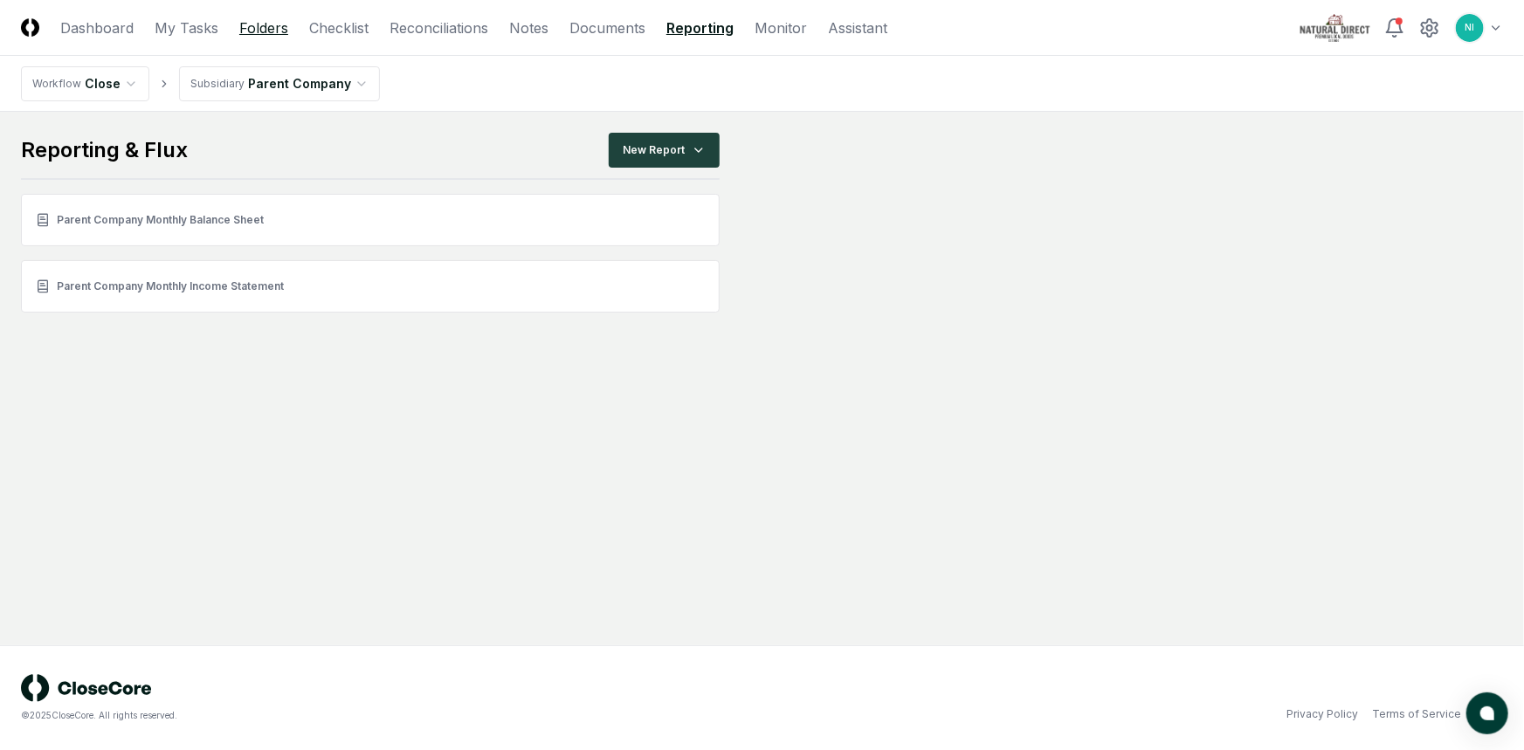
click at [257, 24] on link "Folders" at bounding box center [263, 27] width 49 height 21
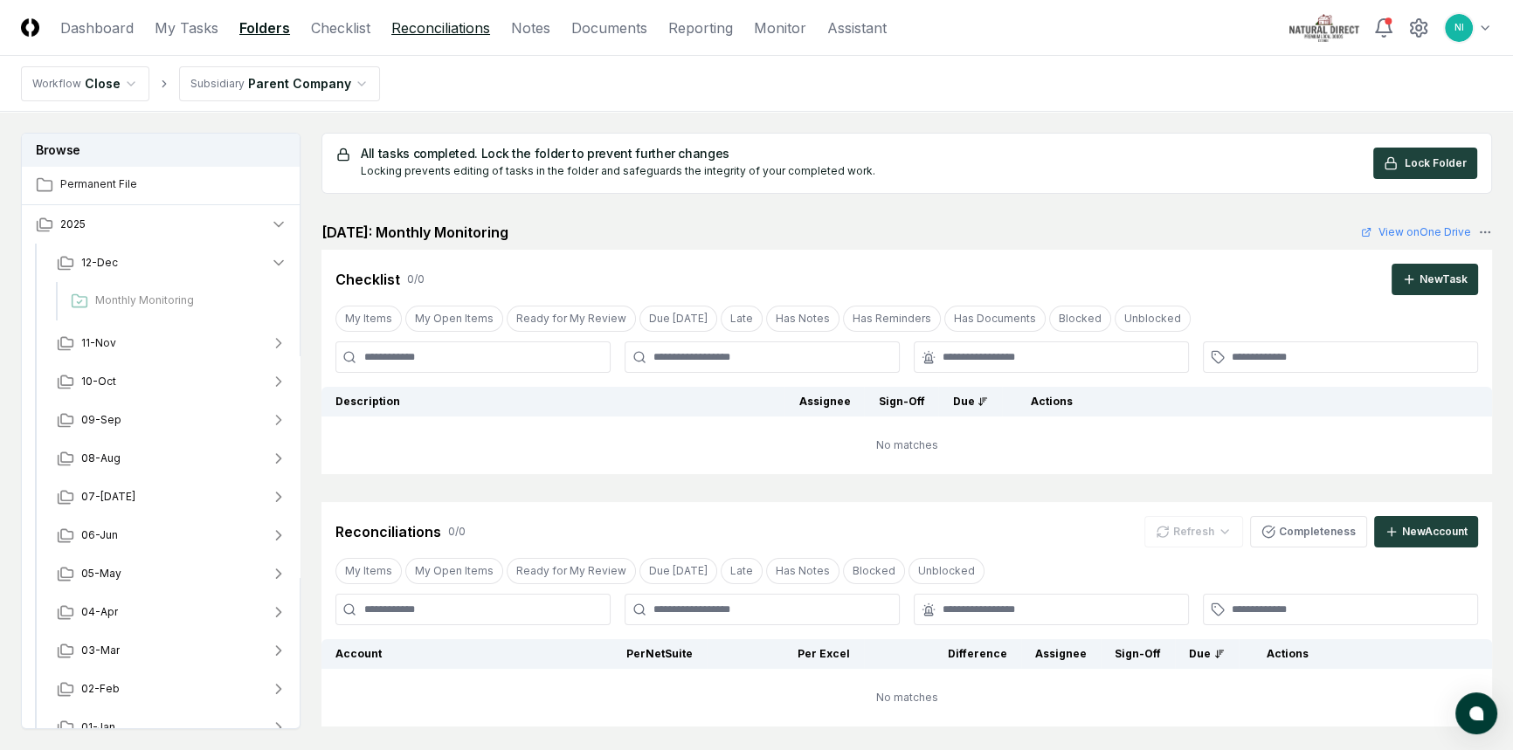
click at [408, 25] on link "Reconciliations" at bounding box center [440, 27] width 99 height 21
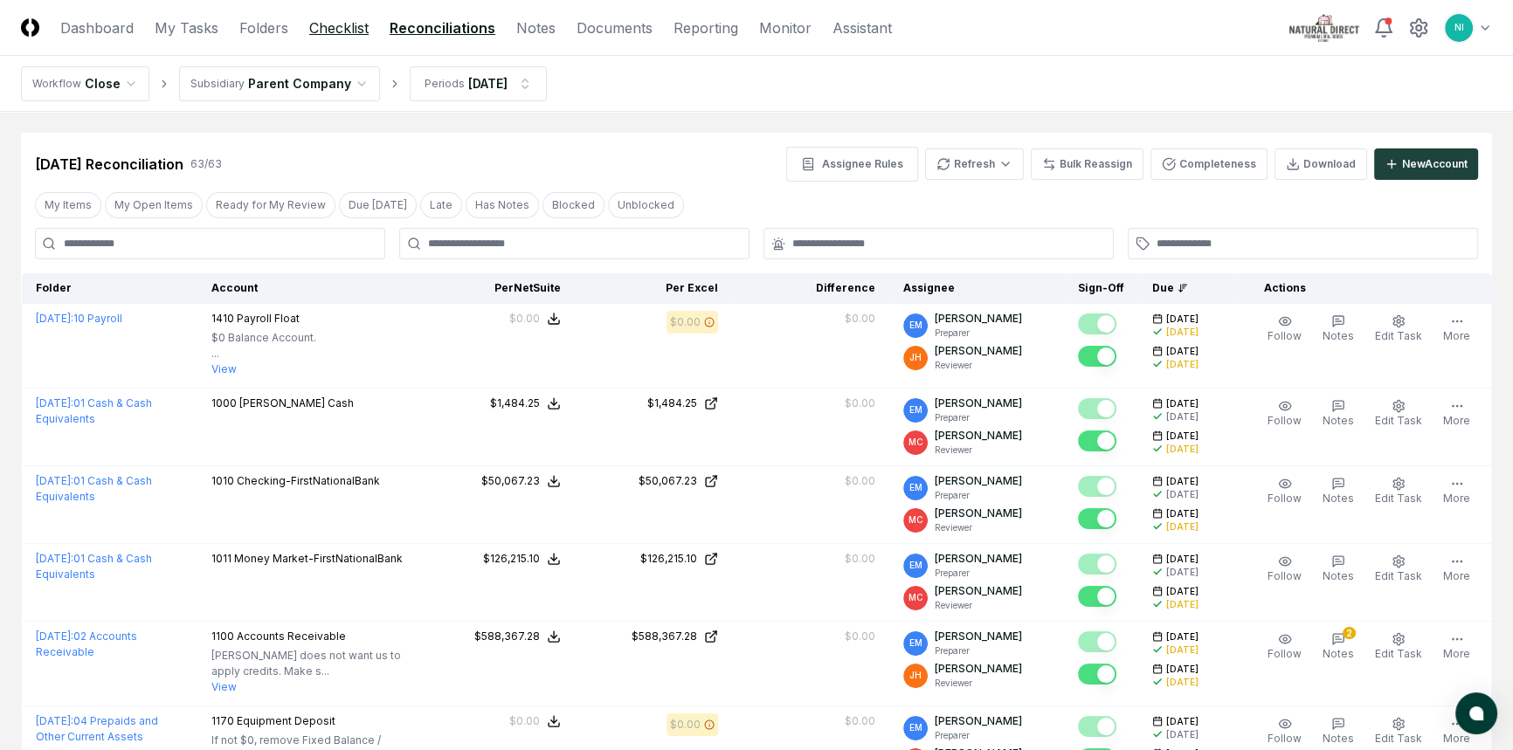
click at [354, 19] on link "Checklist" at bounding box center [338, 27] width 59 height 21
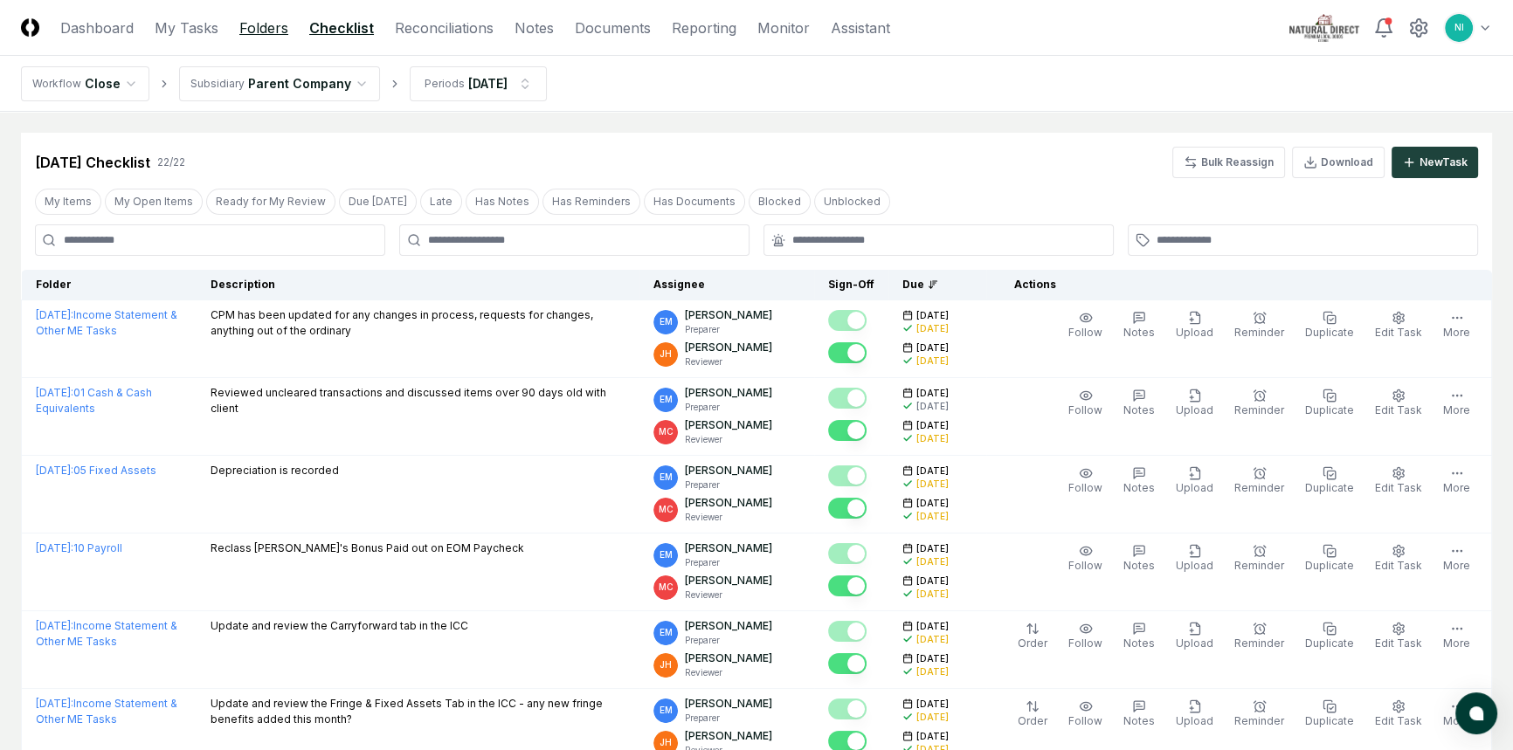
click at [283, 19] on link "Folders" at bounding box center [263, 27] width 49 height 21
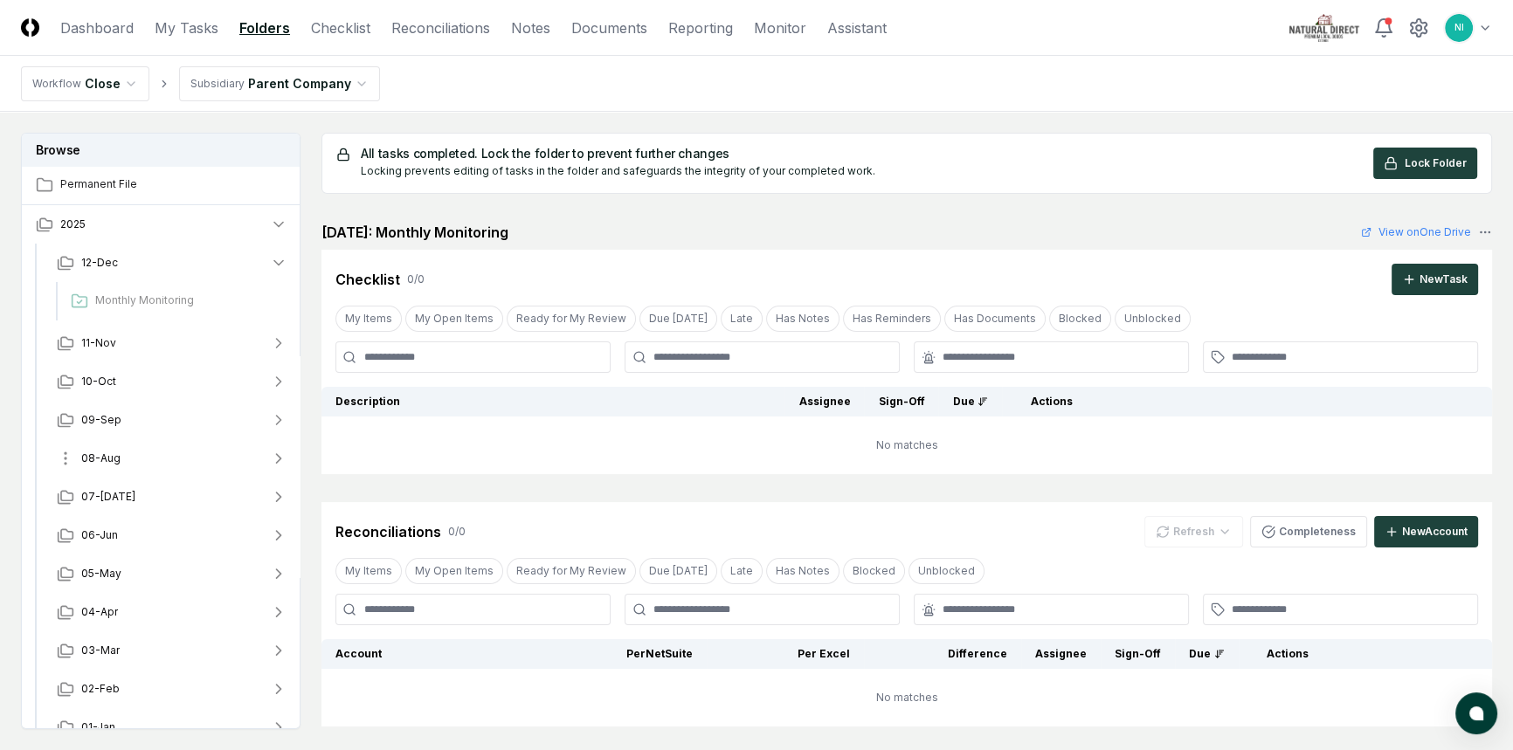
click at [104, 463] on span "08-Aug" at bounding box center [100, 459] width 39 height 16
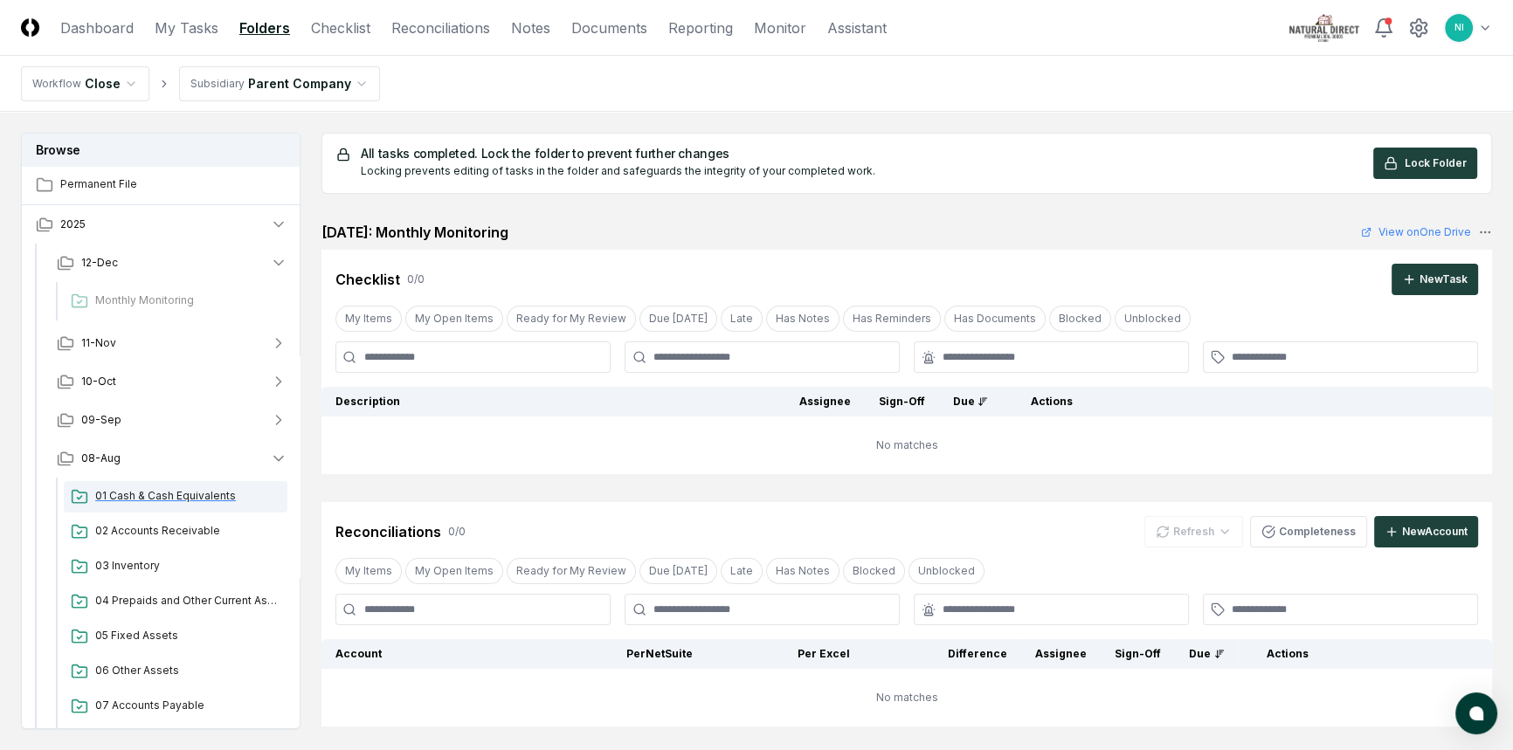
click at [123, 502] on span "01 Cash & Cash Equivalents" at bounding box center [187, 496] width 185 height 16
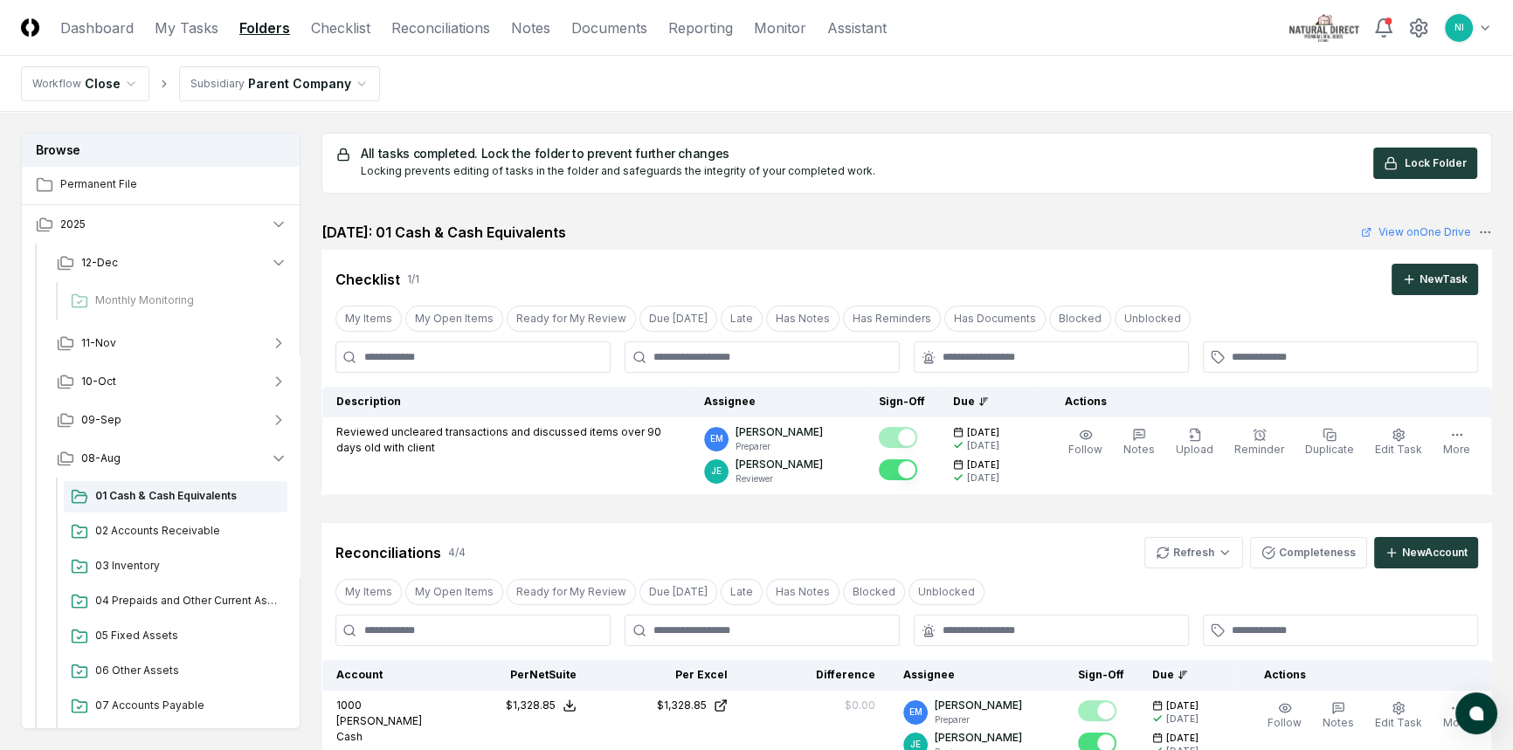
click at [487, 16] on header "CloseCore Dashboard My Tasks Folders Checklist Reconciliations Notes Documents …" at bounding box center [756, 28] width 1513 height 56
click at [480, 20] on link "Reconciliations" at bounding box center [440, 27] width 99 height 21
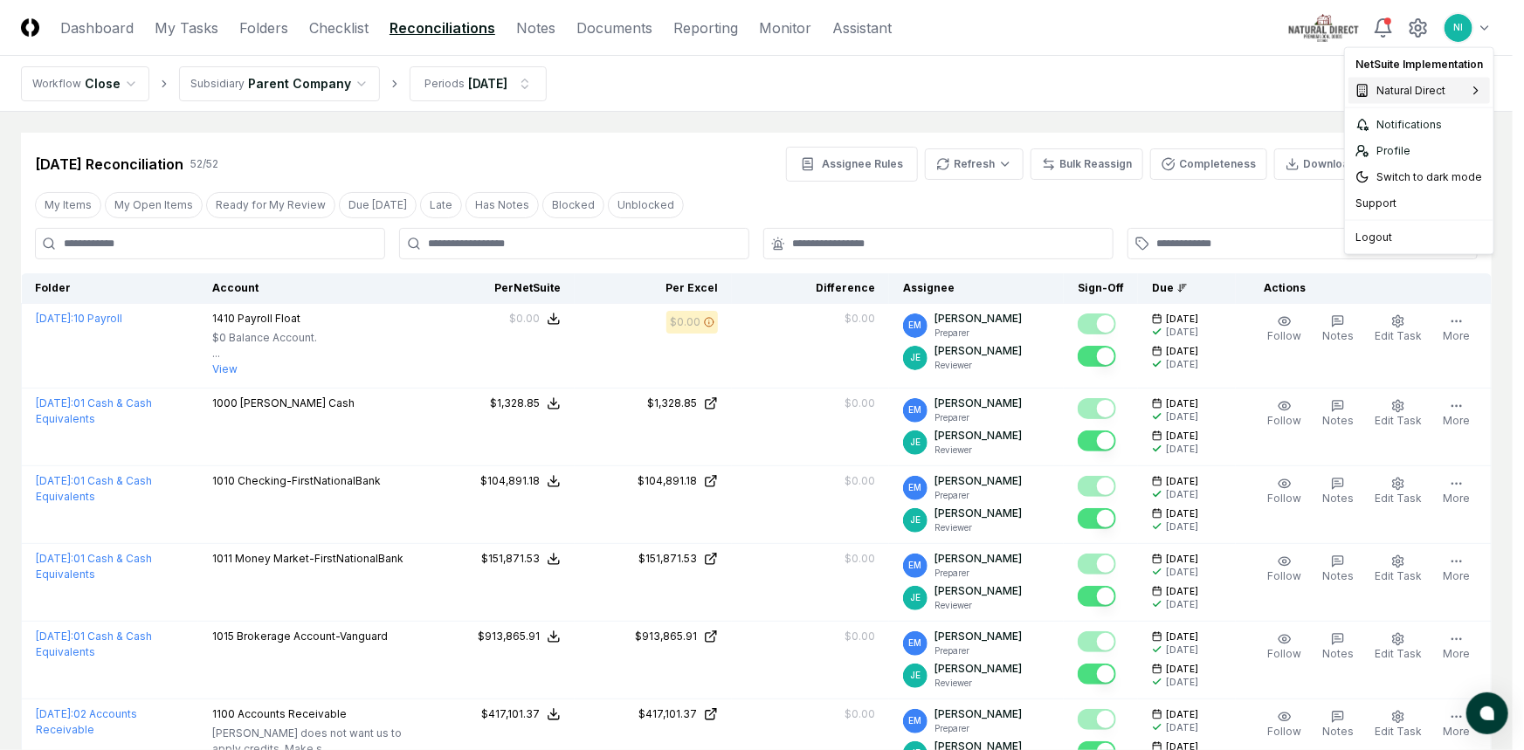
click at [1440, 95] on span "Natural Direct" at bounding box center [1411, 91] width 69 height 16
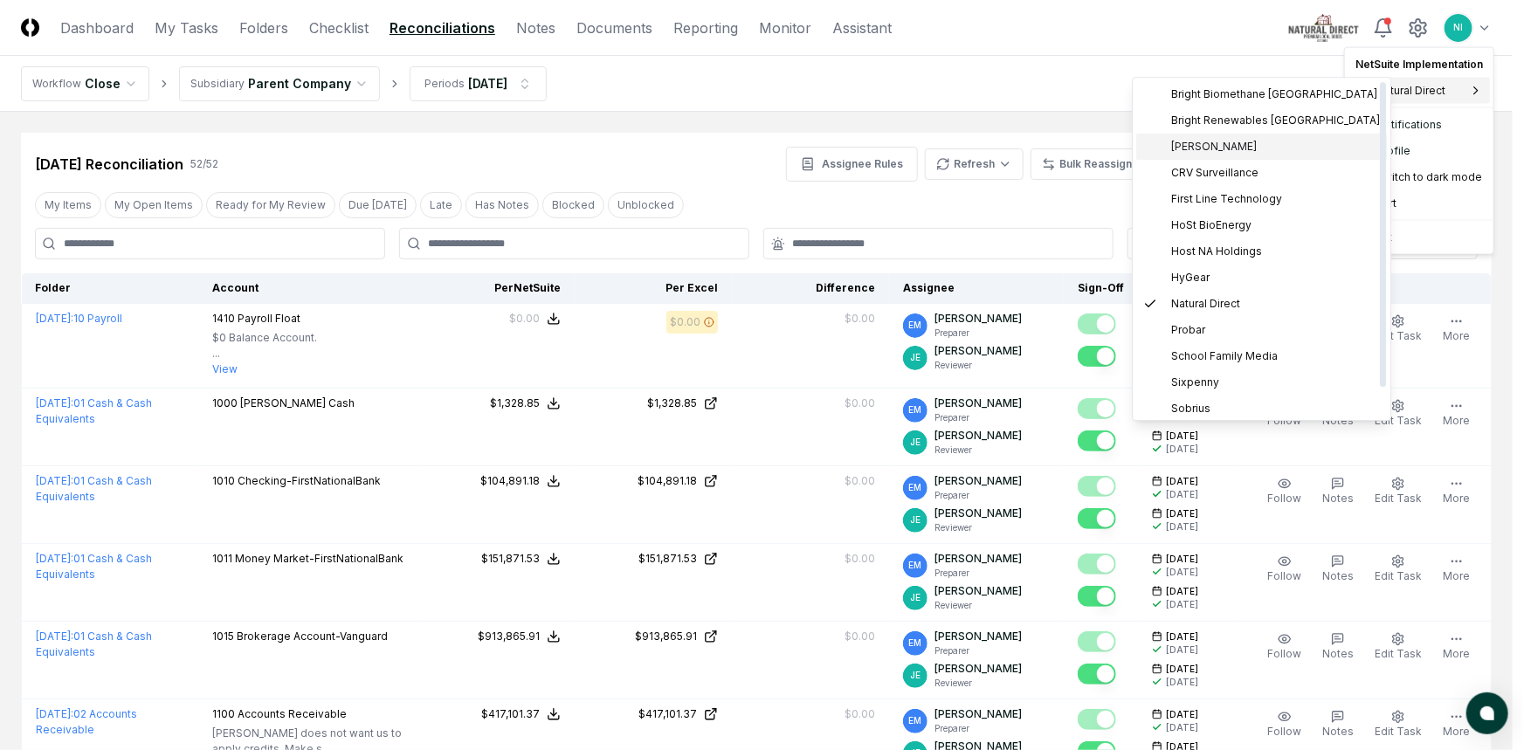
click at [1221, 146] on span "Claro Renewables" at bounding box center [1214, 147] width 86 height 16
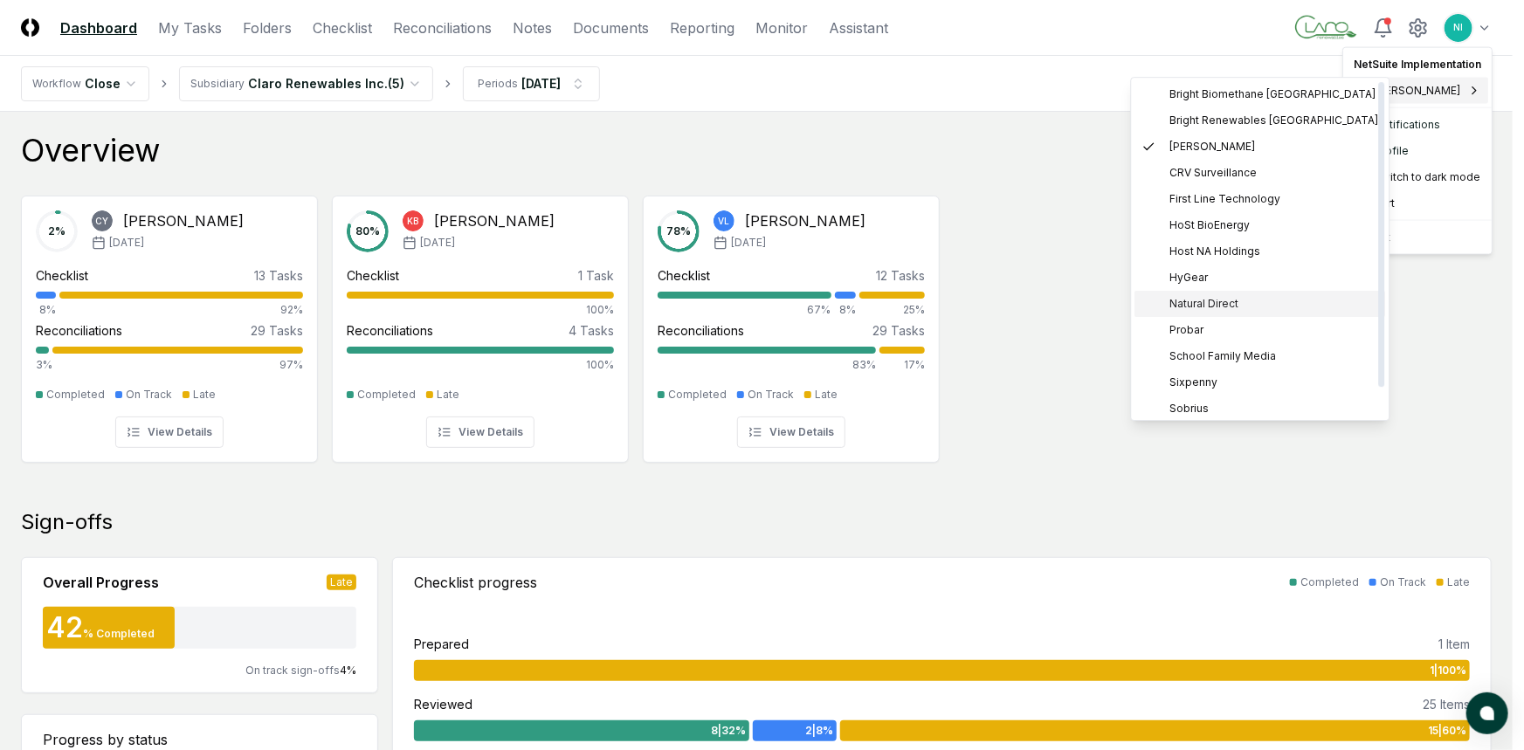
click at [1181, 301] on span "Natural Direct" at bounding box center [1205, 304] width 69 height 16
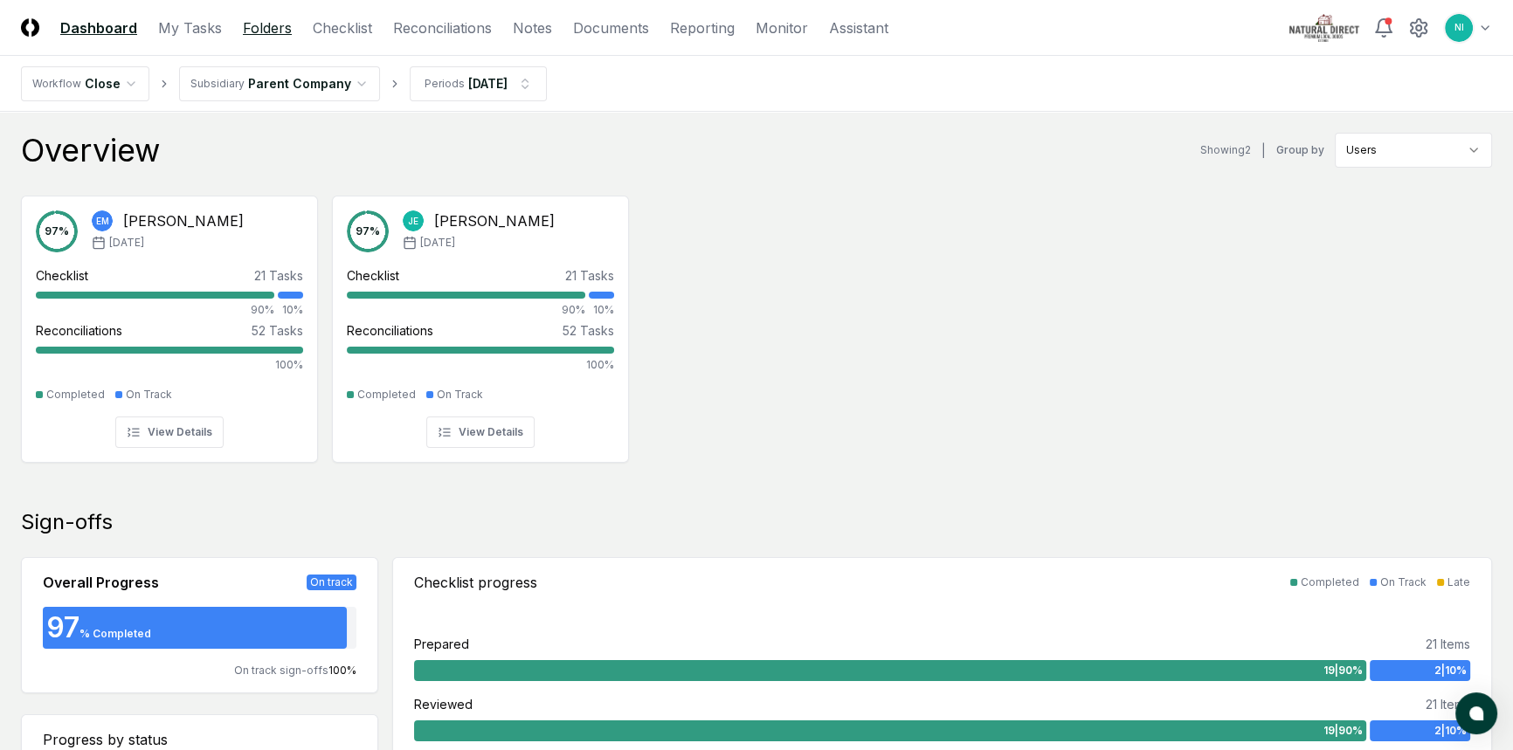
click at [286, 25] on link "Folders" at bounding box center [267, 27] width 49 height 21
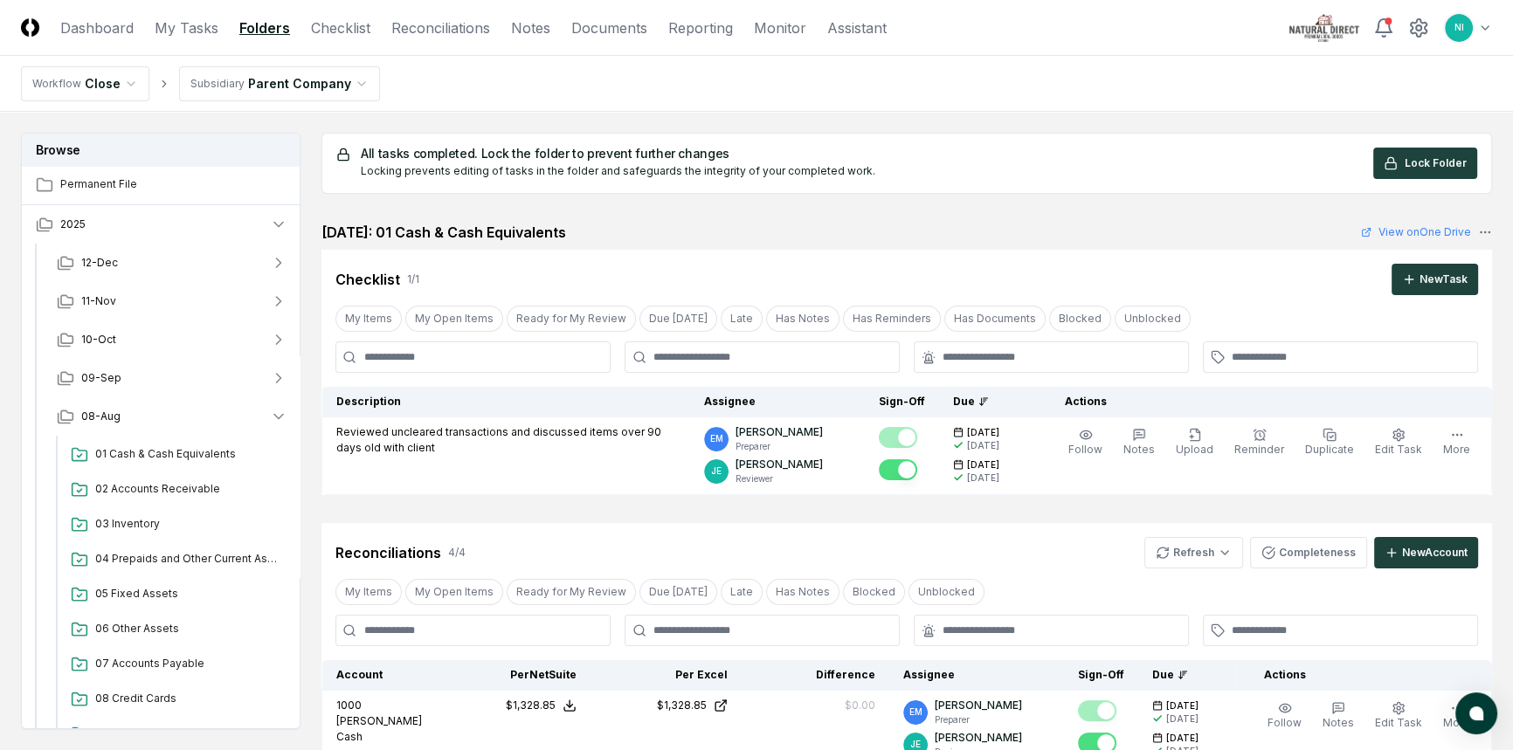
click at [1005, 93] on nav "Workflow Close Subsidiary Parent Company" at bounding box center [756, 84] width 1513 height 56
click at [707, 33] on link "Reporting" at bounding box center [700, 27] width 65 height 21
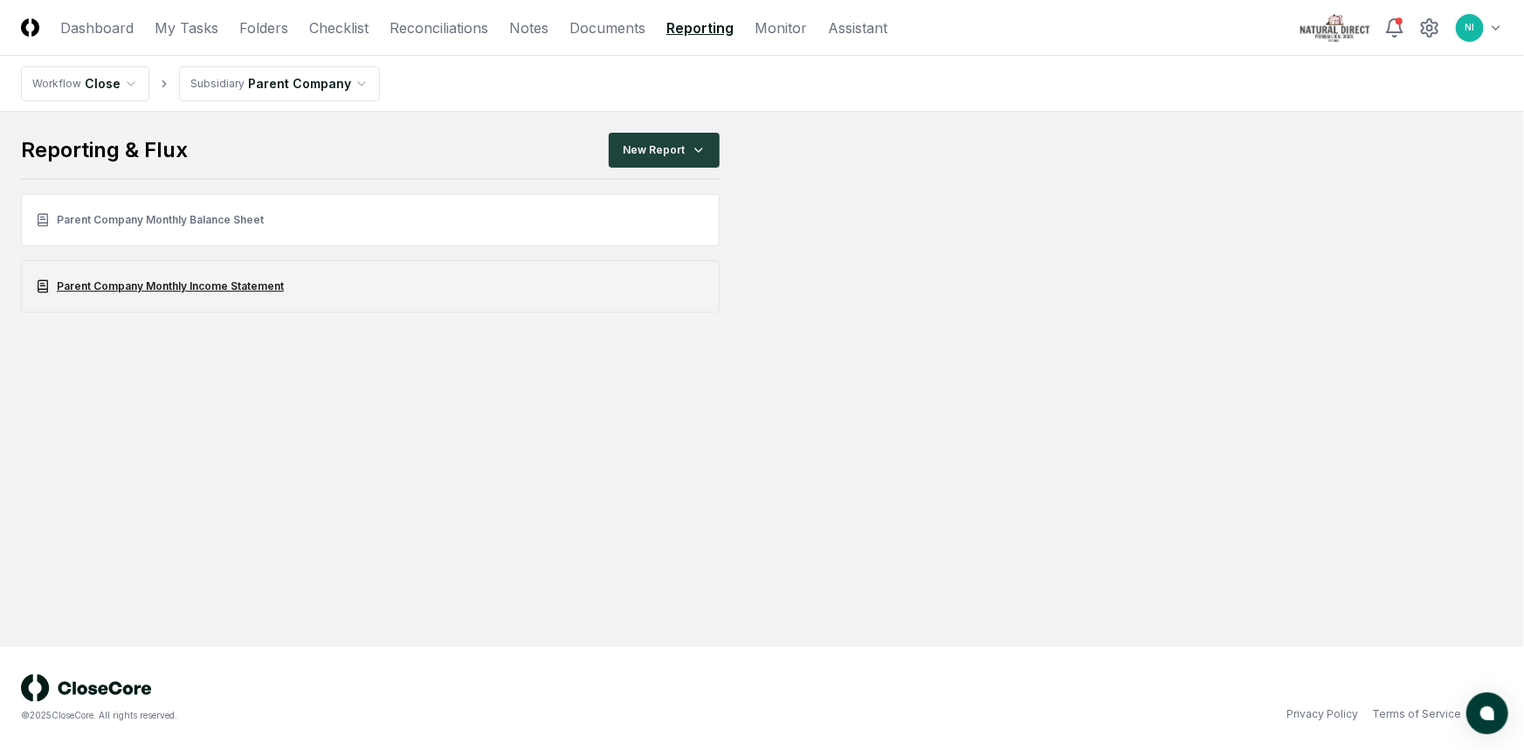
click at [232, 289] on link "Parent Company Monthly Income Statement" at bounding box center [370, 286] width 699 height 52
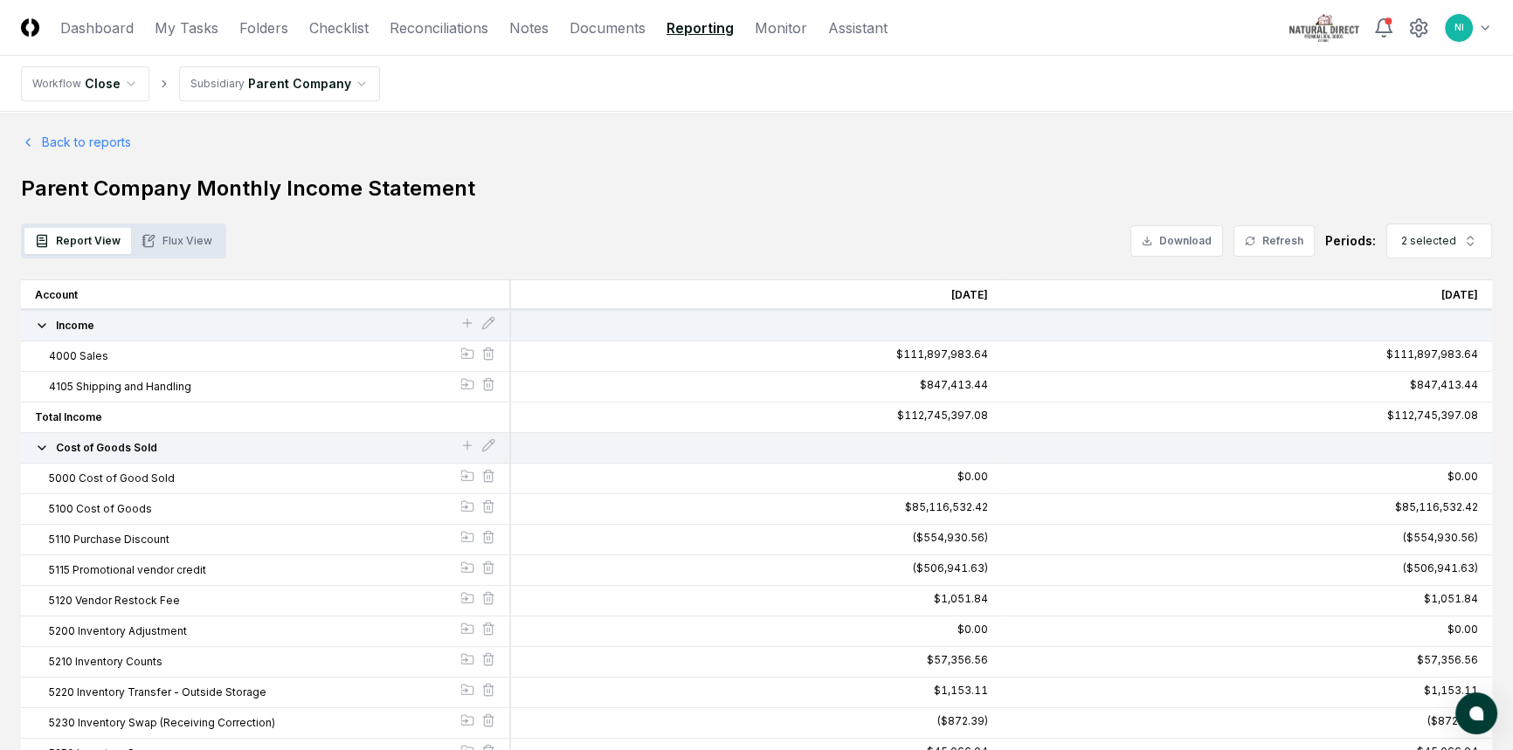
click at [200, 247] on button "Flux View" at bounding box center [177, 241] width 92 height 26
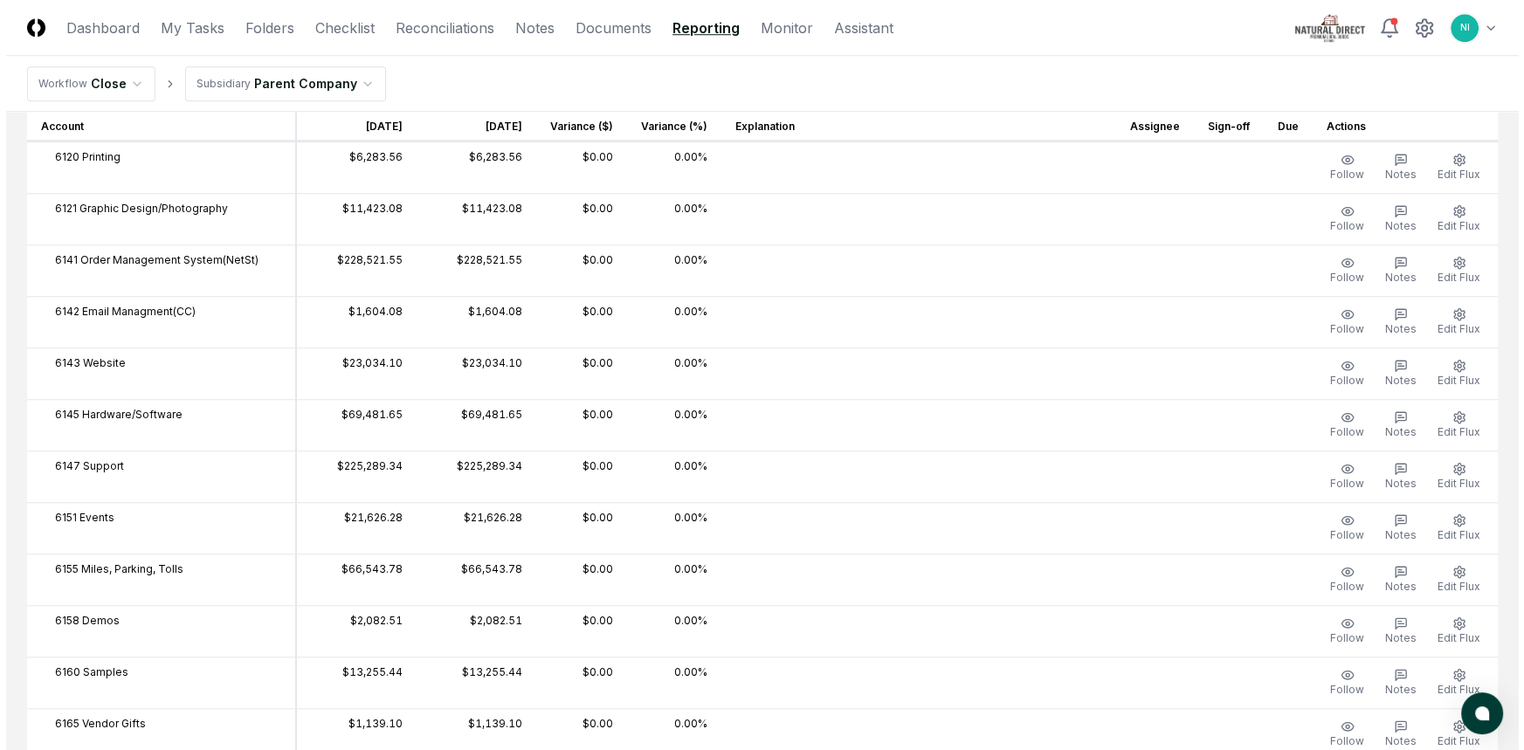
scroll to position [2144, 0]
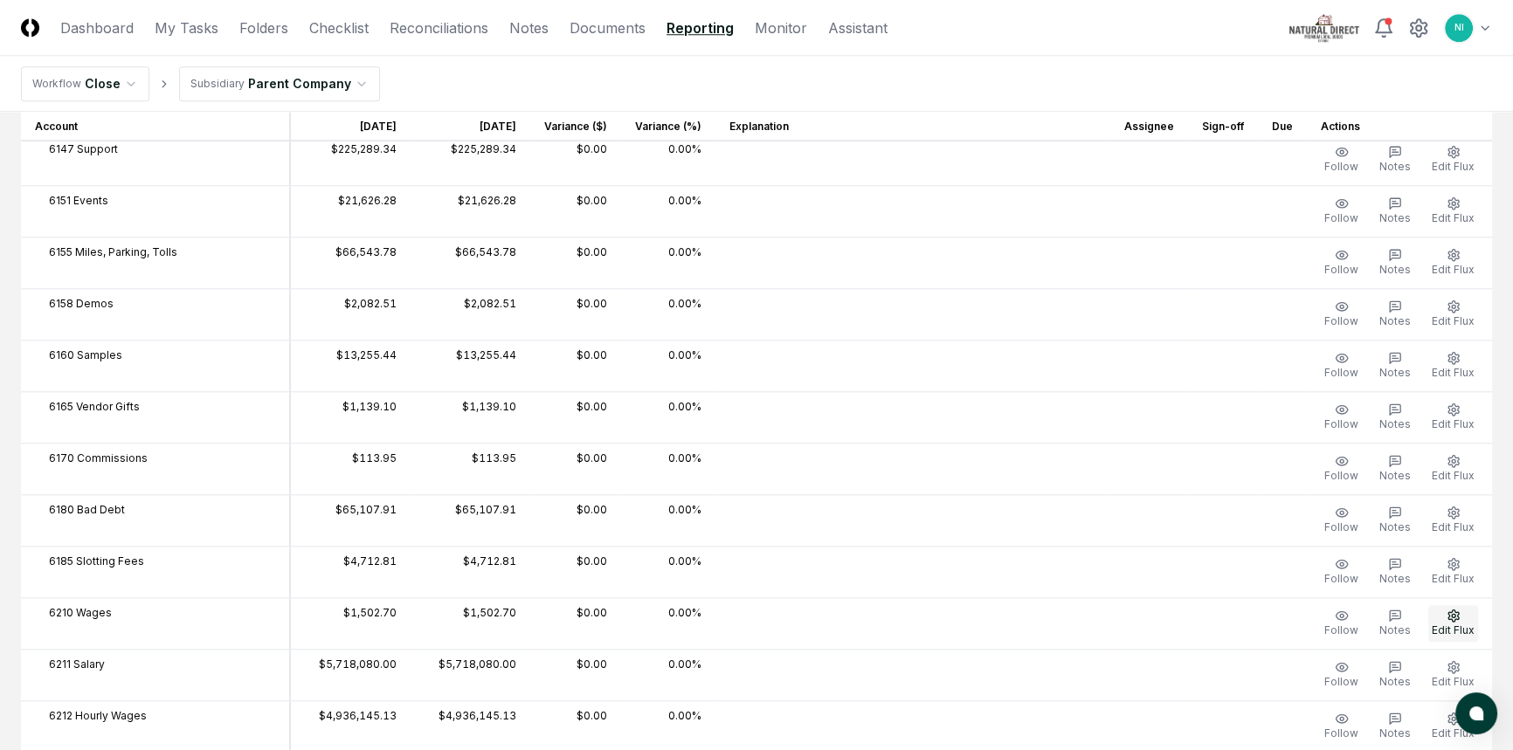
click at [1461, 624] on span "Edit Flux" at bounding box center [1453, 630] width 43 height 13
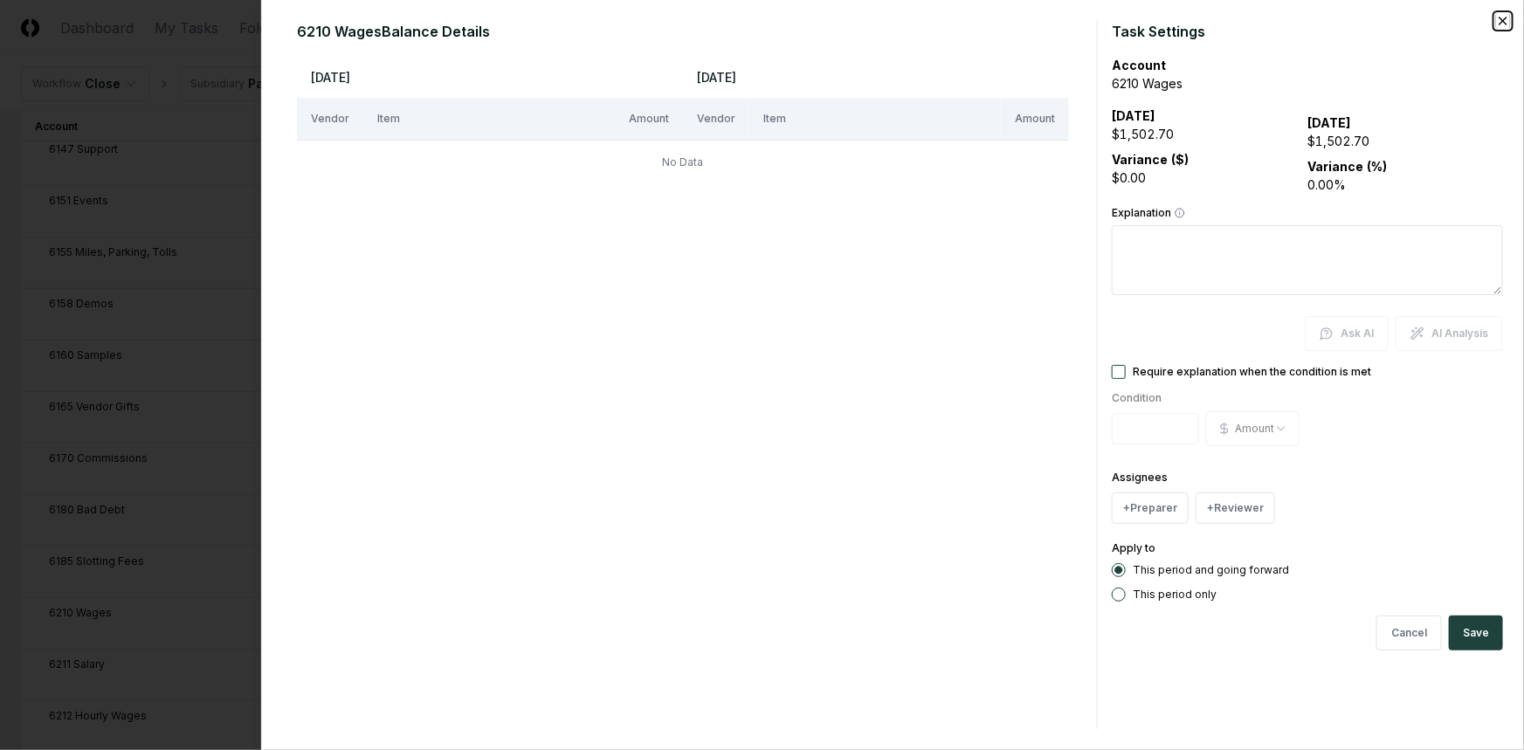
click at [1504, 17] on icon "button" at bounding box center [1503, 21] width 14 height 14
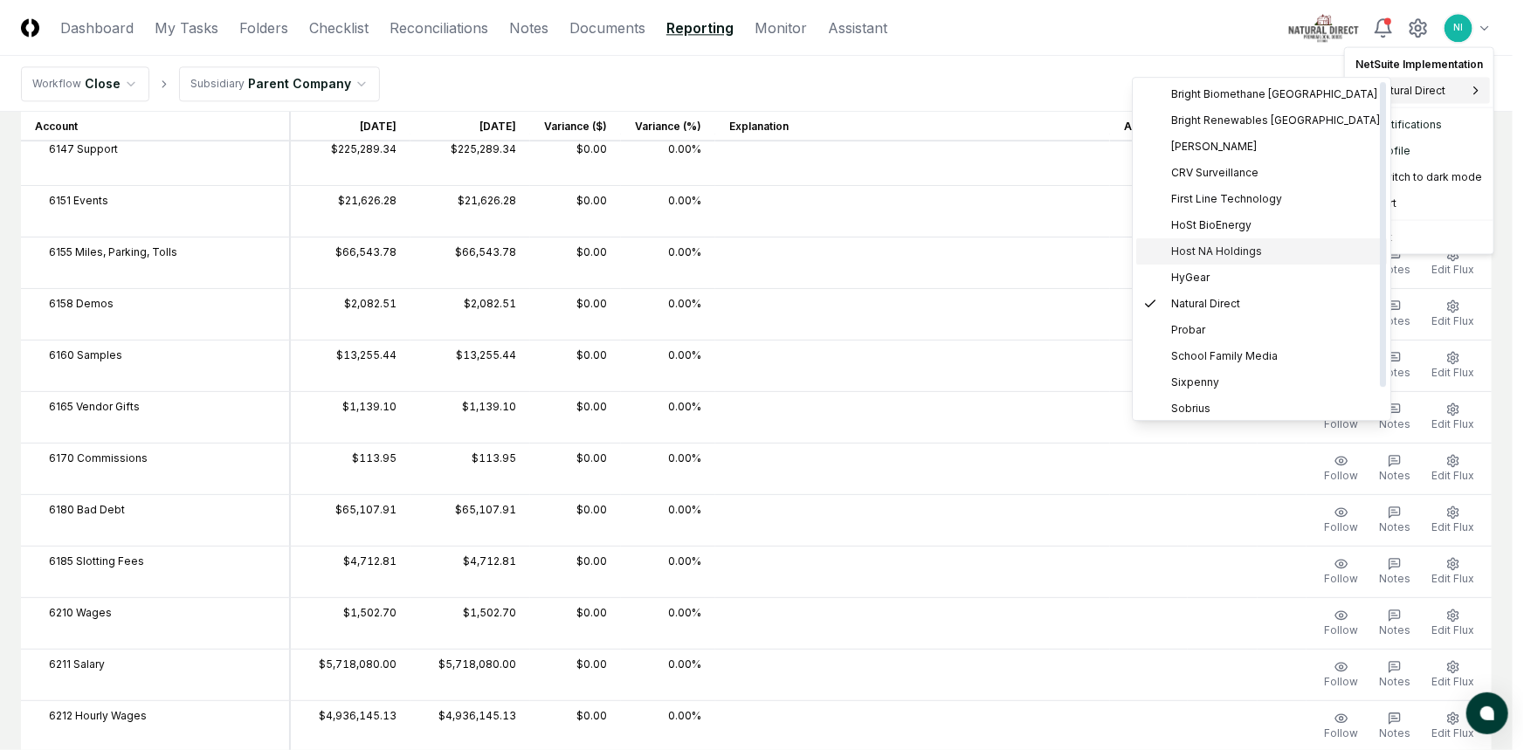
click at [1222, 251] on span "Host NA Holdings" at bounding box center [1216, 252] width 91 height 16
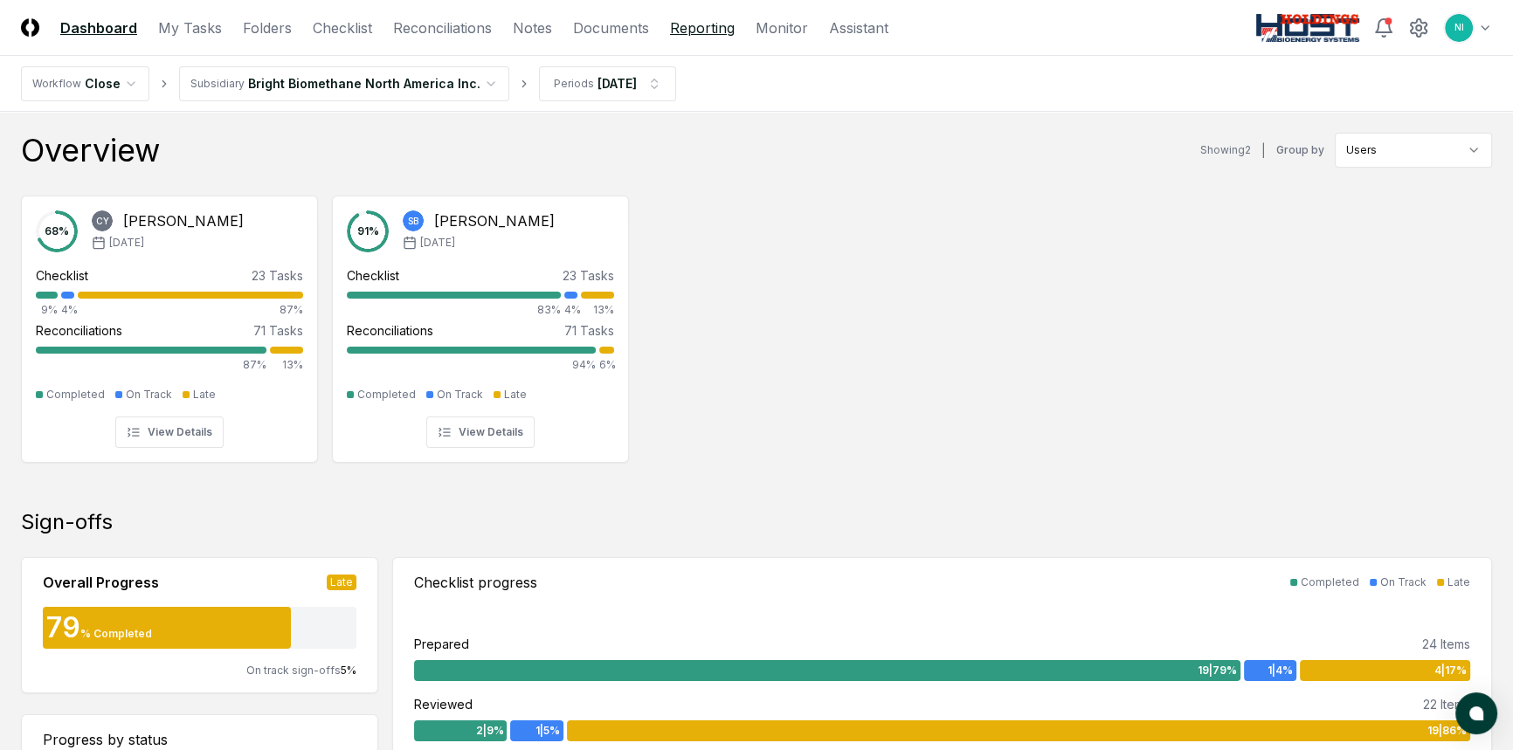
click at [706, 26] on link "Reporting" at bounding box center [702, 27] width 65 height 21
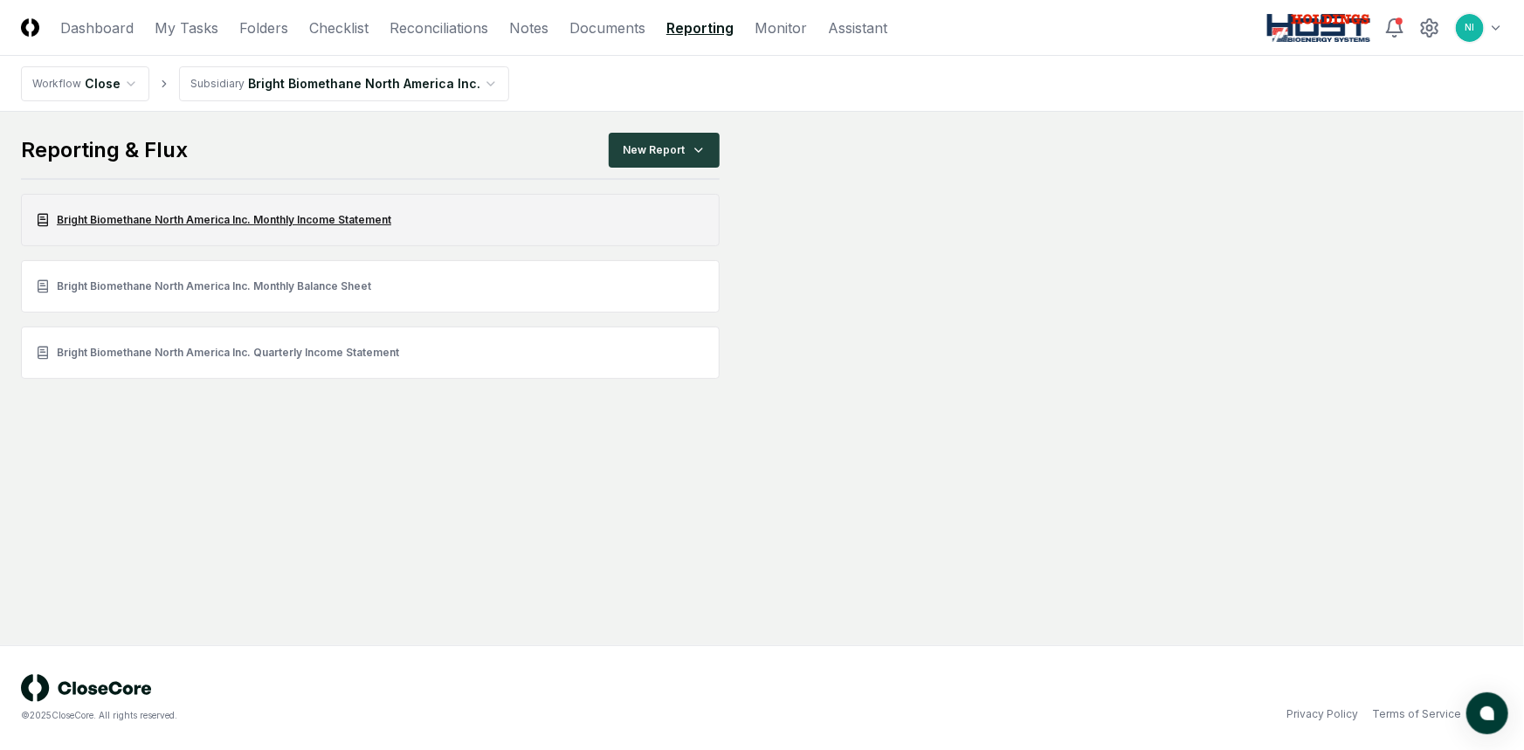
click at [212, 215] on link "Bright Biomethane North America Inc. Monthly Income Statement" at bounding box center [370, 220] width 699 height 52
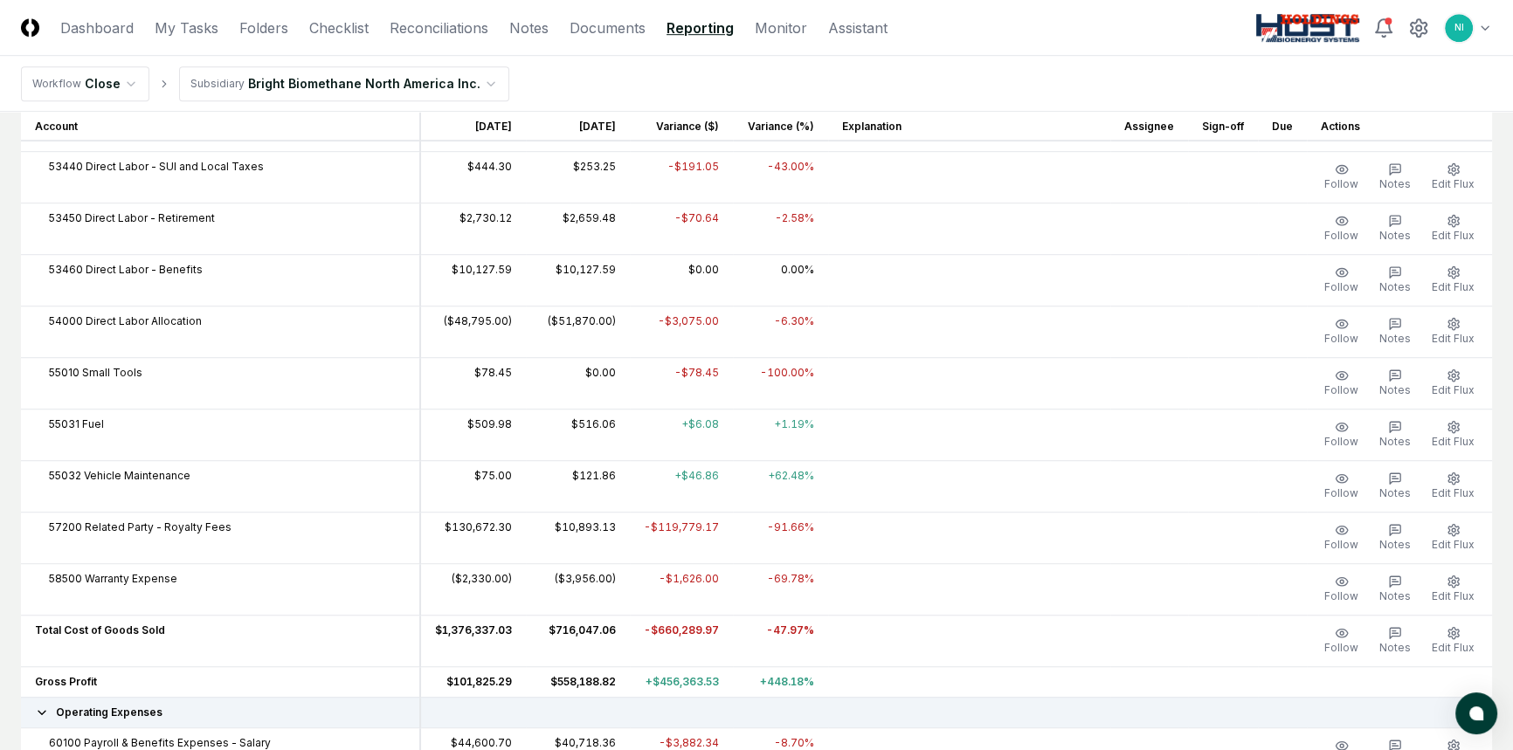
scroll to position [1429, 0]
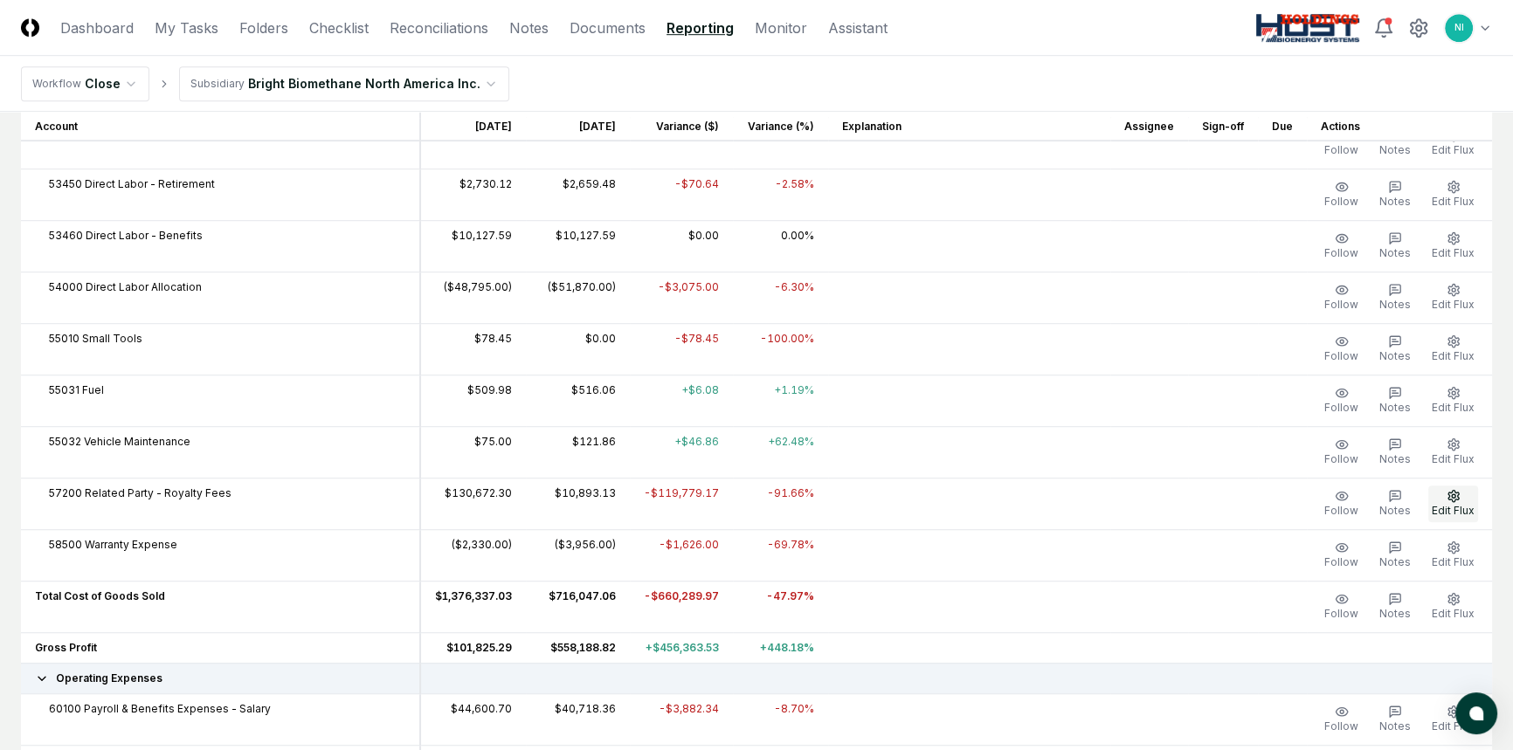
click at [1449, 492] on icon "button" at bounding box center [1453, 495] width 10 height 11
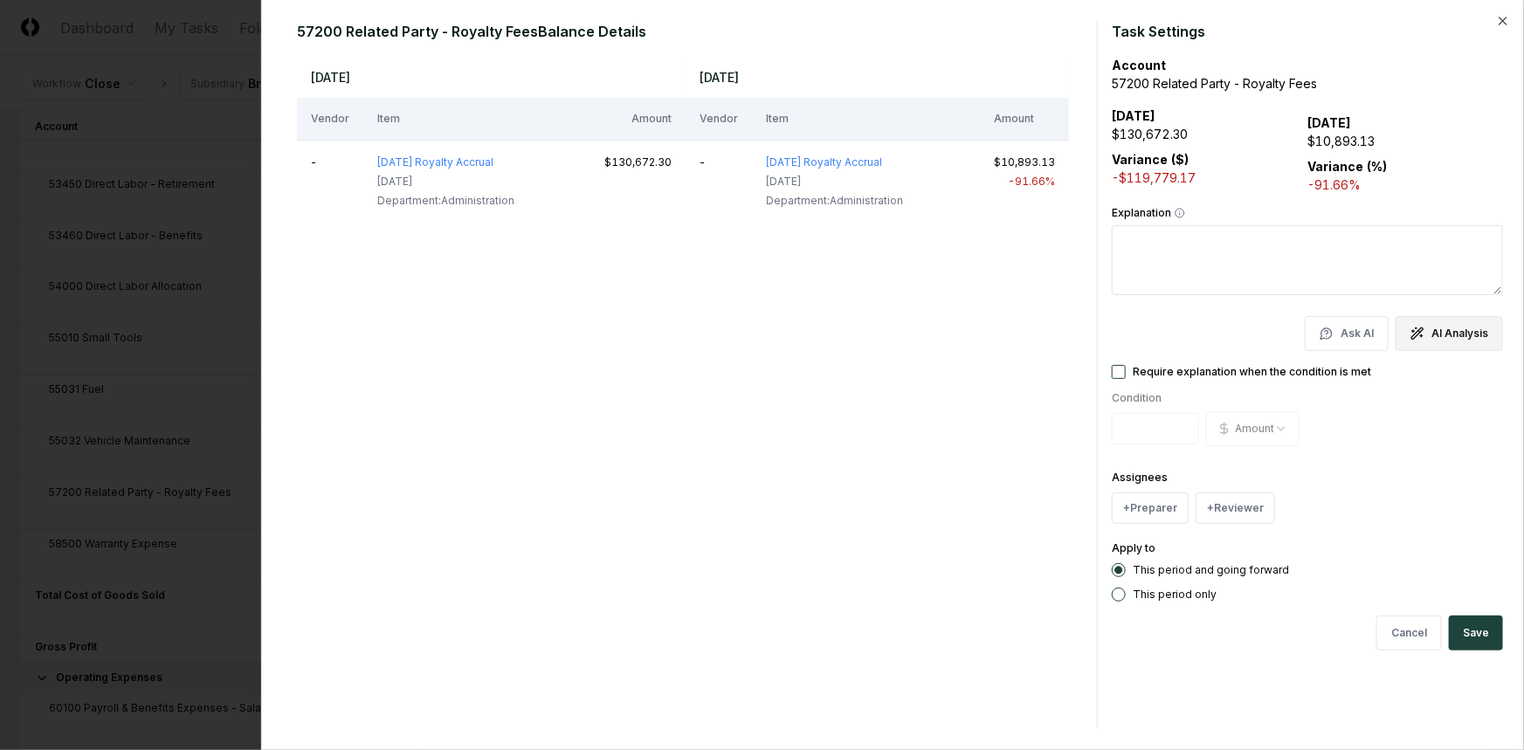
drag, startPoint x: 1433, startPoint y: 330, endPoint x: 1409, endPoint y: 341, distance: 25.8
click at [1433, 330] on button "AI Analysis" at bounding box center [1449, 333] width 107 height 35
type textarea "**********"
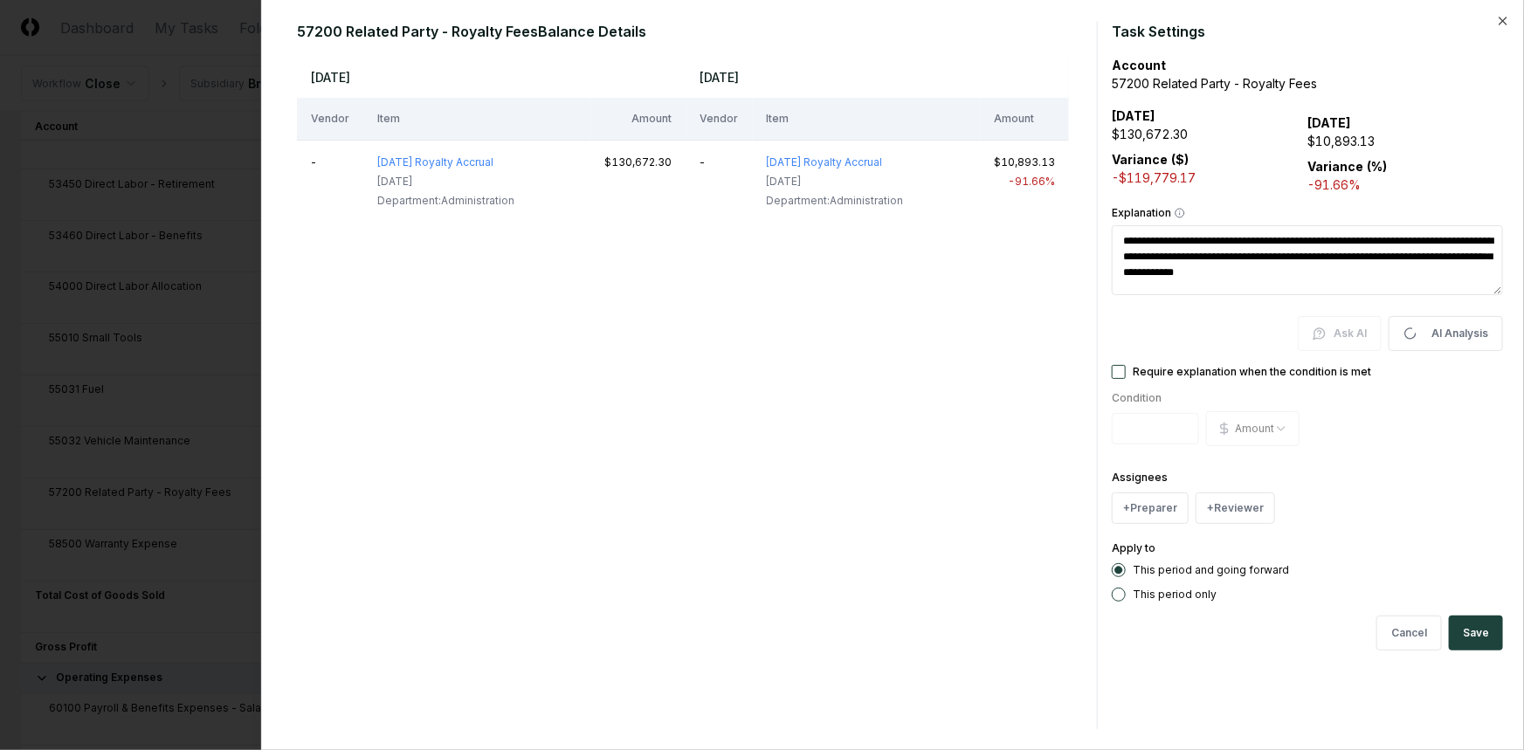
type textarea "*"
type textarea "**********"
type textarea "*"
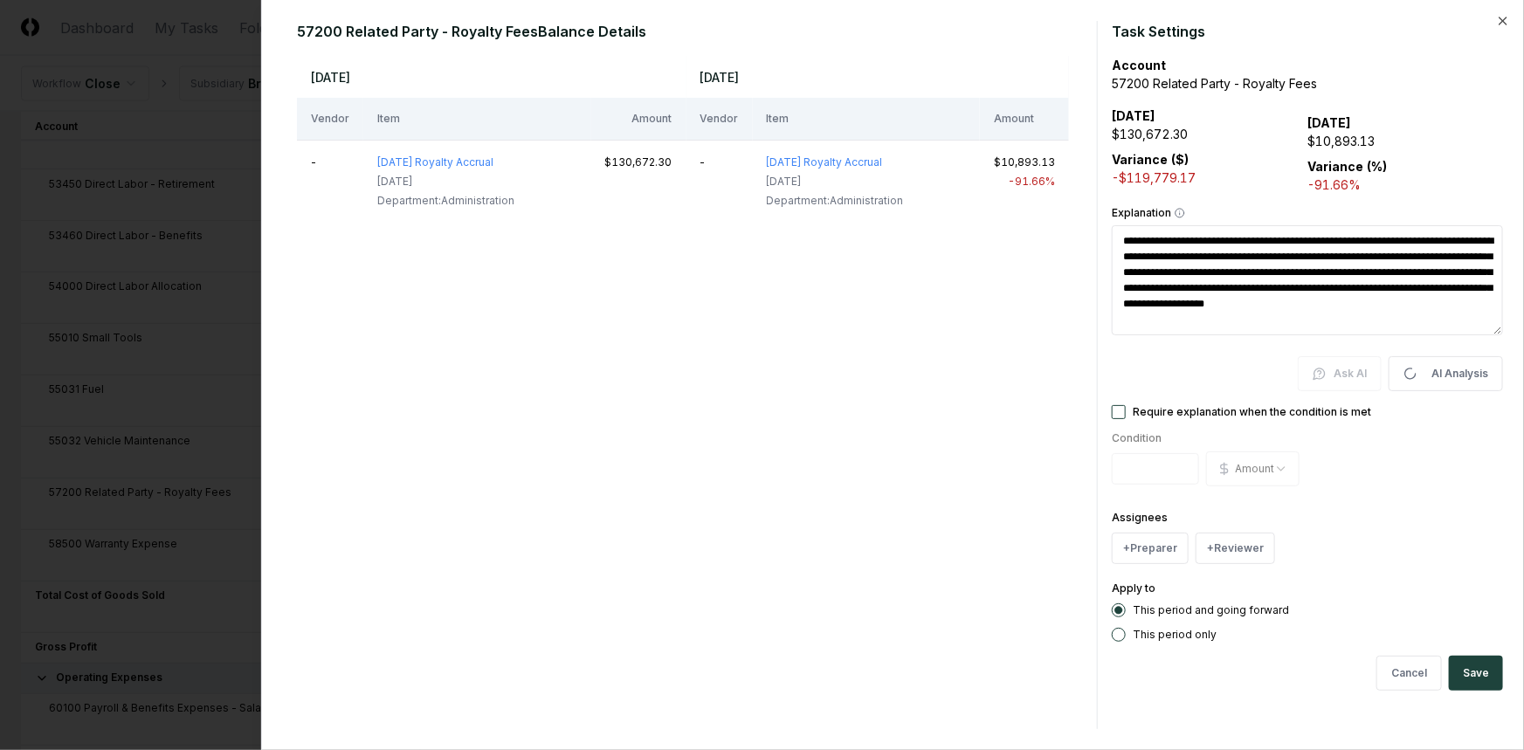
type textarea "**********"
type textarea "*"
drag, startPoint x: 1370, startPoint y: 325, endPoint x: 1109, endPoint y: 221, distance: 280.3
click at [1109, 221] on div "**********" at bounding box center [893, 375] width 1220 height 708
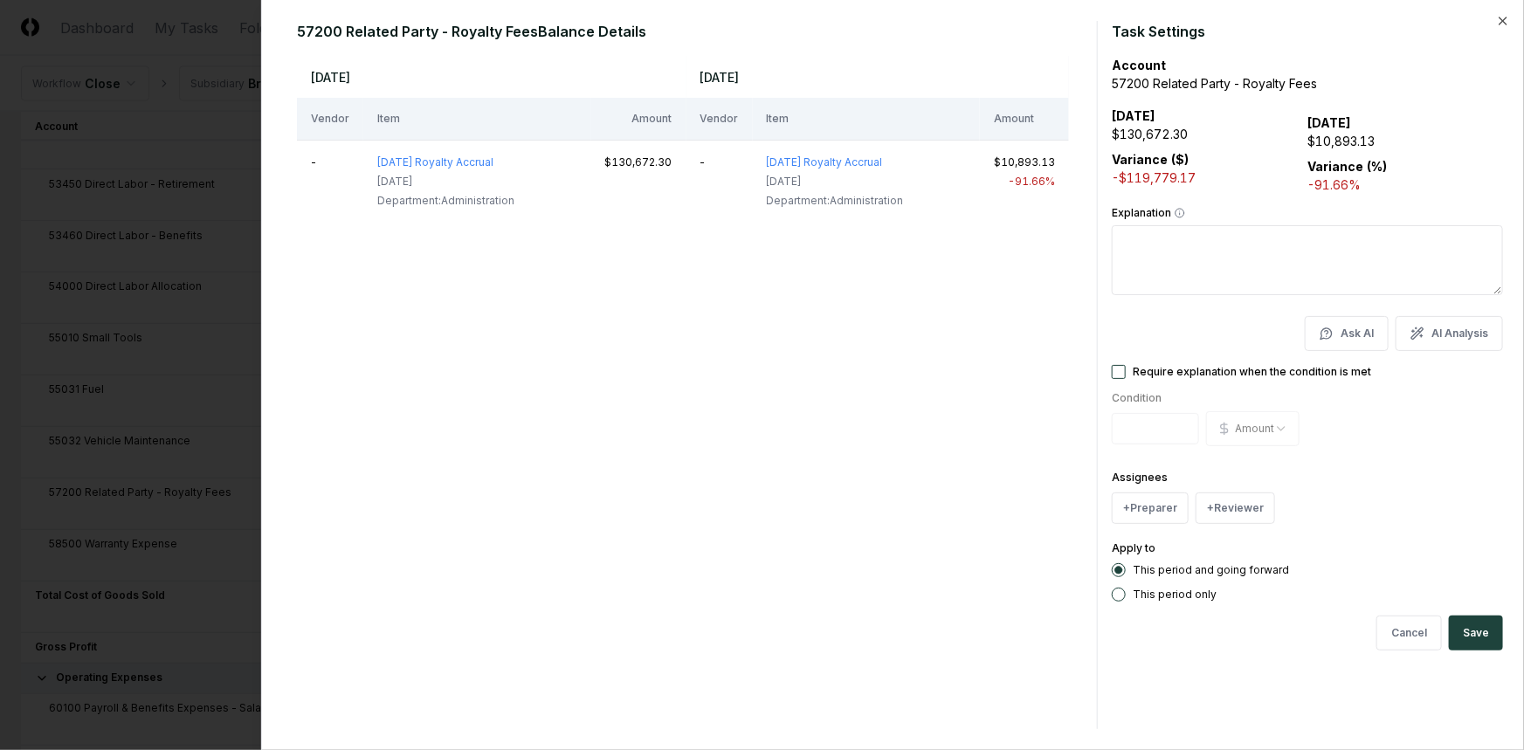
click at [1046, 321] on div "[DATE] [DATE] Vendor Item Amount Vendor Item Amount - [DATE] Royalty Accrual [D…" at bounding box center [683, 393] width 772 height 674
click at [1411, 639] on button "Cancel" at bounding box center [1410, 633] width 66 height 35
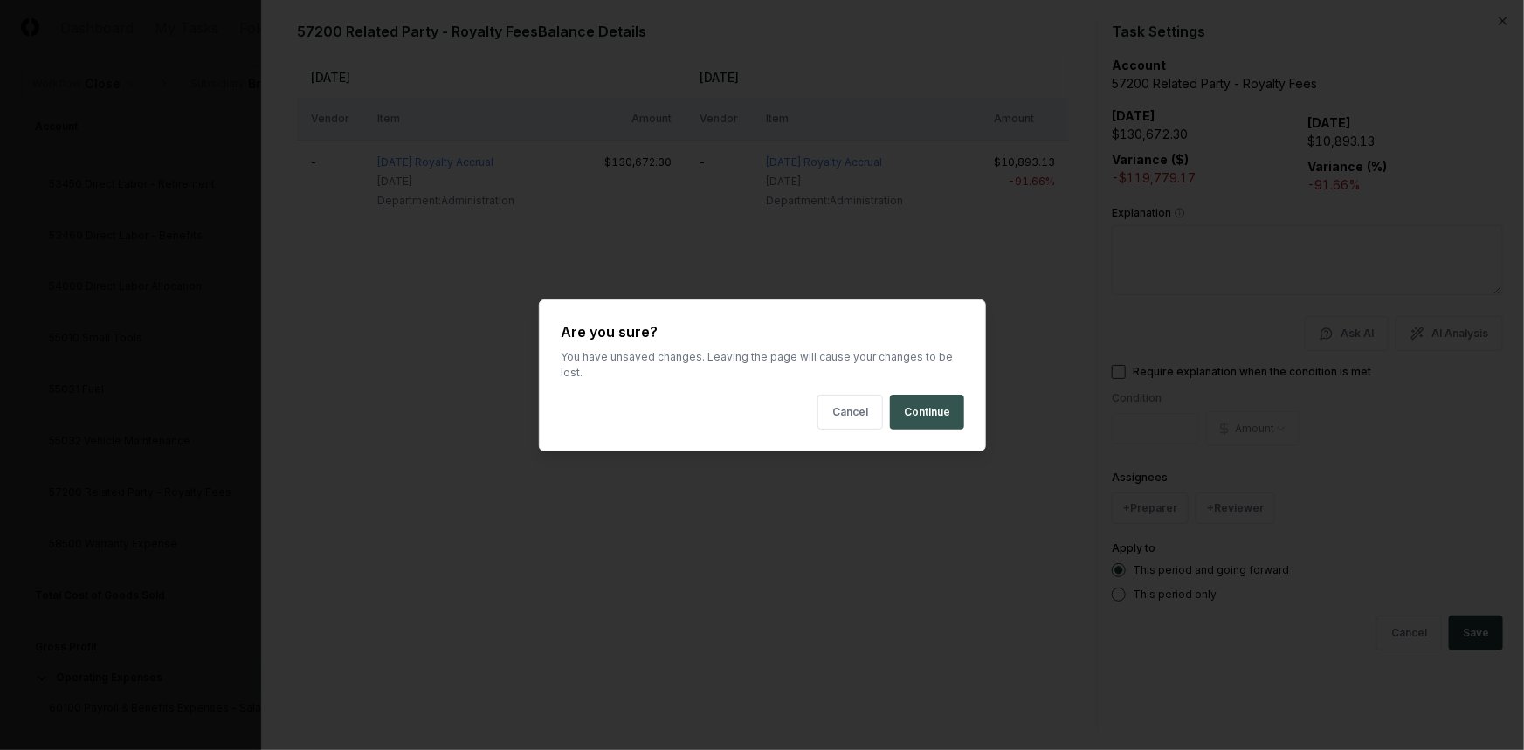
click at [906, 410] on button "Continue" at bounding box center [927, 412] width 74 height 35
